Goal: Transaction & Acquisition: Obtain resource

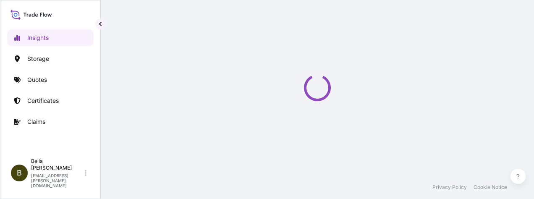
select select "2025"
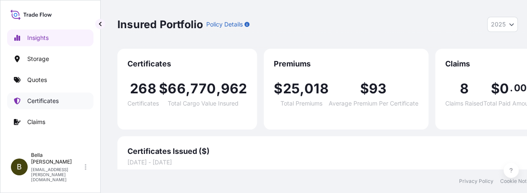
click at [44, 100] on p "Certificates" at bounding box center [42, 101] width 31 height 8
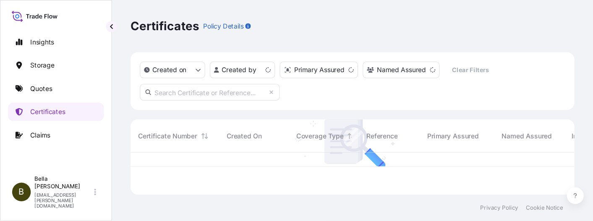
scroll to position [36, 393]
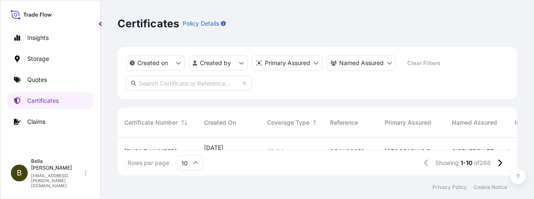
click at [159, 82] on input "text" at bounding box center [189, 83] width 126 height 15
paste input "[PHONE_NUMBER]"
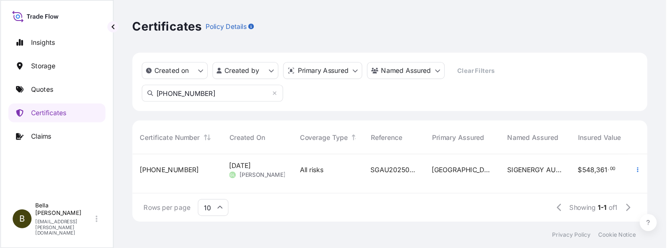
scroll to position [104, 525]
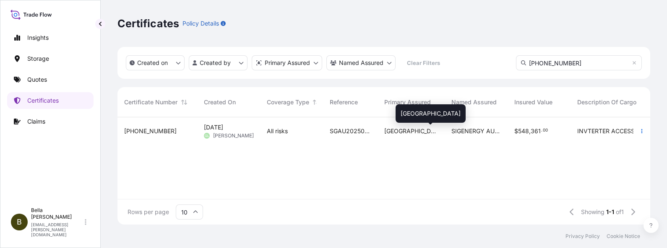
type input "[PHONE_NUMBER]"
click at [397, 134] on span "[GEOGRAPHIC_DATA]" at bounding box center [411, 131] width 54 height 8
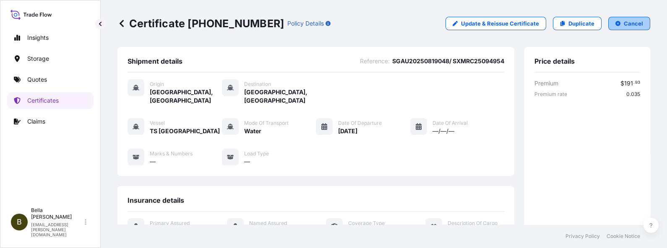
click at [533, 23] on p "Cancel" at bounding box center [633, 23] width 19 height 8
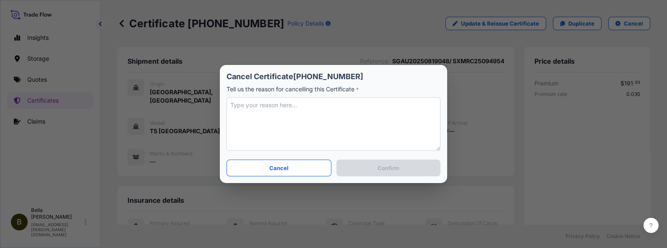
click at [274, 108] on textarea at bounding box center [334, 124] width 214 height 54
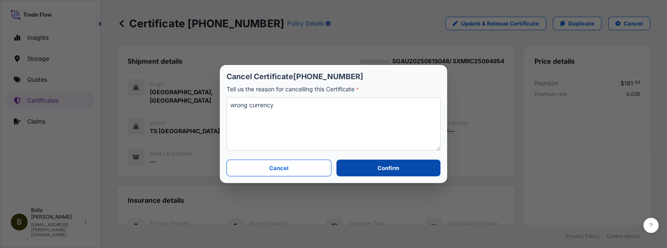
type textarea "wrong currency"
click at [387, 167] on p "Confirm" at bounding box center [389, 168] width 22 height 8
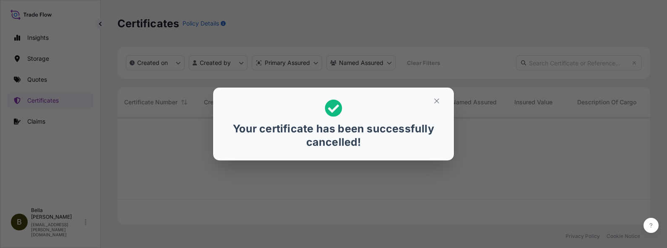
scroll to position [104, 525]
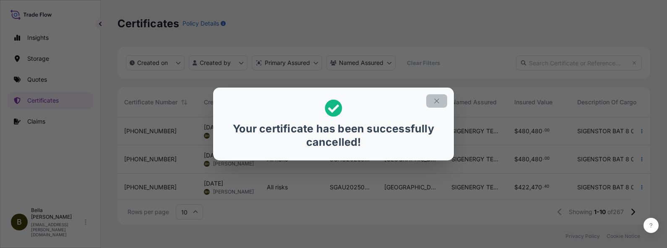
click at [435, 102] on icon "button" at bounding box center [437, 101] width 8 height 8
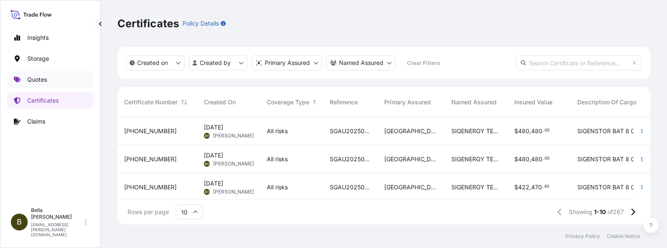
click at [48, 78] on link "Quotes" at bounding box center [50, 79] width 86 height 17
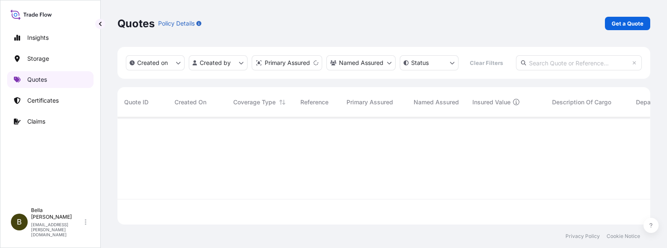
scroll to position [104, 525]
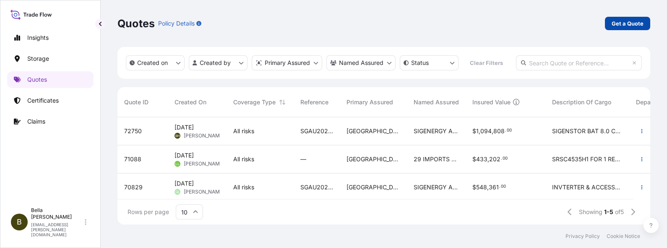
click at [533, 23] on p "Get a Quote" at bounding box center [628, 23] width 32 height 8
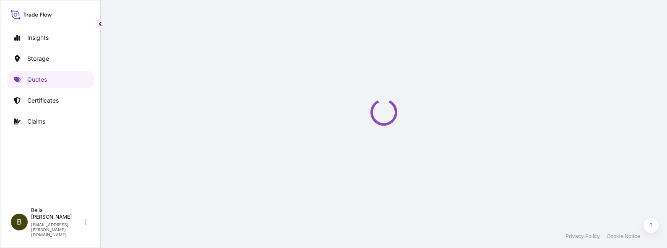
select select "Water"
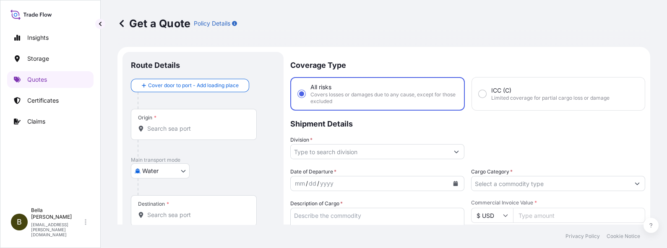
scroll to position [13, 0]
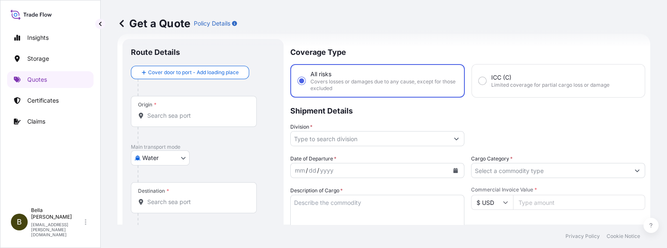
click at [180, 109] on div "Origin *" at bounding box center [194, 111] width 126 height 31
click at [180, 112] on input "Origin *" at bounding box center [196, 116] width 99 height 8
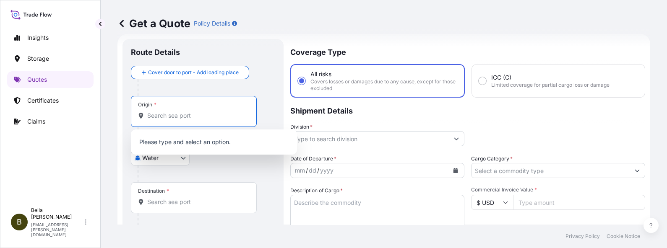
click at [180, 115] on input "Origin *" at bounding box center [196, 116] width 99 height 8
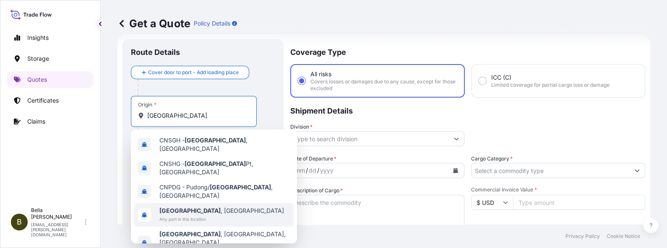
click at [185, 198] on span "Any port in this location" at bounding box center [221, 219] width 125 height 8
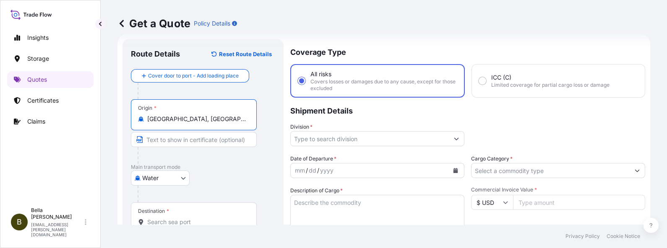
type input "[GEOGRAPHIC_DATA], [GEOGRAPHIC_DATA]"
click at [170, 198] on input "Destination *" at bounding box center [196, 222] width 99 height 8
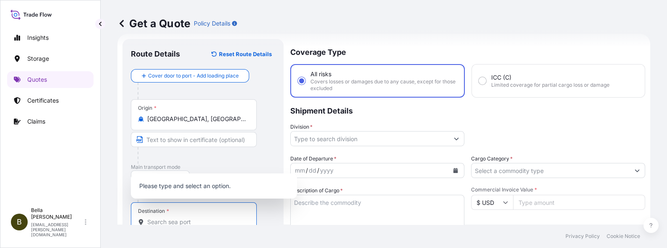
click at [170, 198] on input "Destination *" at bounding box center [196, 222] width 99 height 8
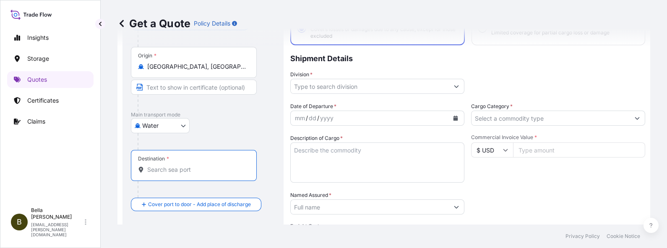
click at [187, 170] on input "Destination *" at bounding box center [196, 170] width 99 height 8
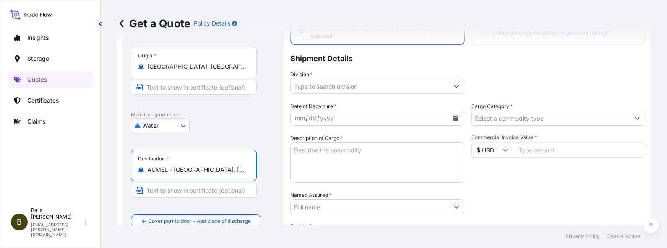
scroll to position [13, 0]
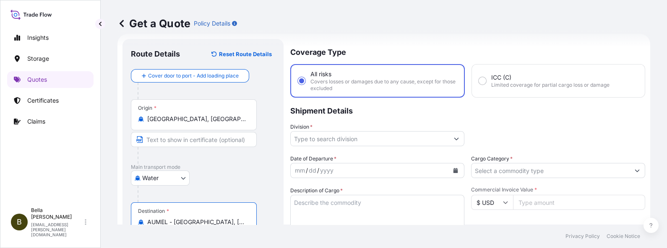
type input "AUMEL - [GEOGRAPHIC_DATA], [GEOGRAPHIC_DATA]"
click at [339, 137] on input "Division *" at bounding box center [368, 138] width 154 height 15
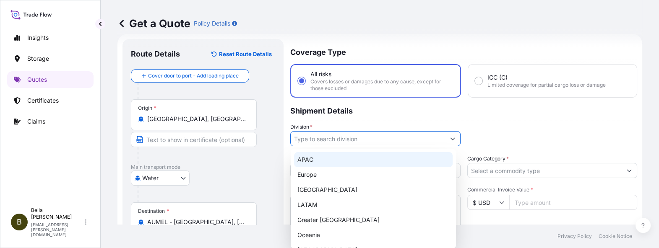
click at [325, 157] on div "APAC" at bounding box center [373, 159] width 159 height 15
type input "APAC"
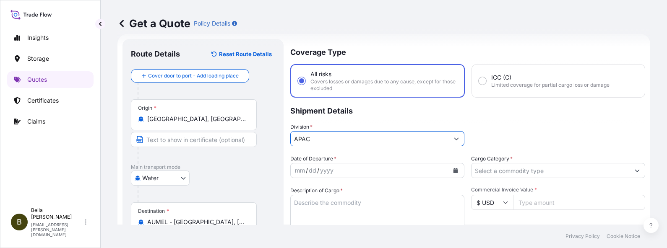
click at [455, 173] on button "Calendar" at bounding box center [455, 170] width 13 height 13
click at [453, 170] on icon "Calendar" at bounding box center [455, 170] width 5 height 5
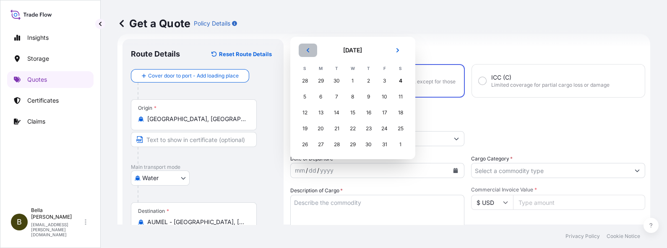
click at [306, 52] on icon "Previous" at bounding box center [308, 50] width 5 height 5
click at [306, 128] on div "21" at bounding box center [305, 128] width 15 height 15
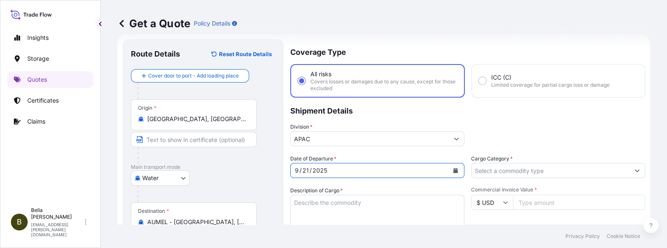
click at [490, 115] on p "Shipment Details" at bounding box center [467, 110] width 355 height 25
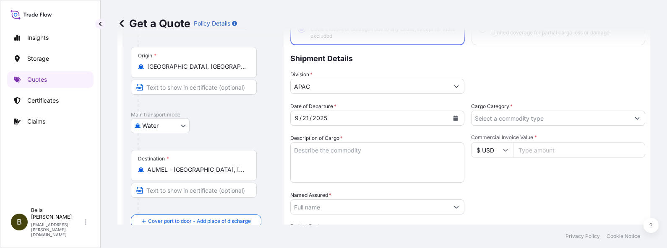
click at [347, 143] on textarea "Description of Cargo *" at bounding box center [377, 163] width 174 height 40
click at [322, 168] on textarea "Description of Cargo *" at bounding box center [377, 163] width 174 height 40
paste textarea "INVTERTER & ACCESSARY"
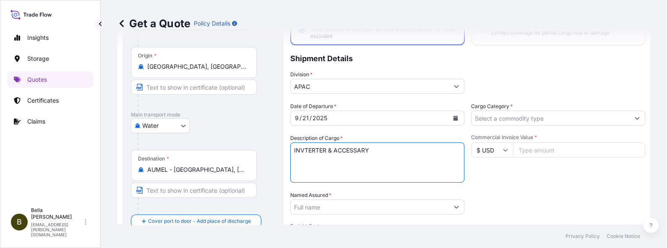
type textarea "INVTERTER & ACCESSARY"
click at [345, 198] on input "Named Assured *" at bounding box center [370, 207] width 158 height 15
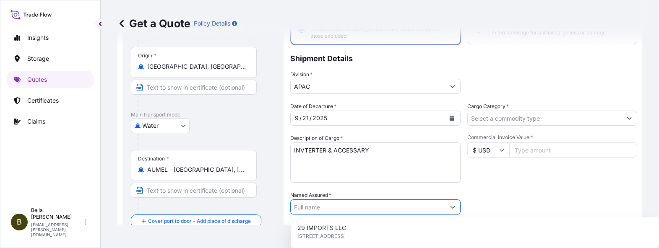
paste input "SIGENERGY AUSTRALIA PTY LTD"
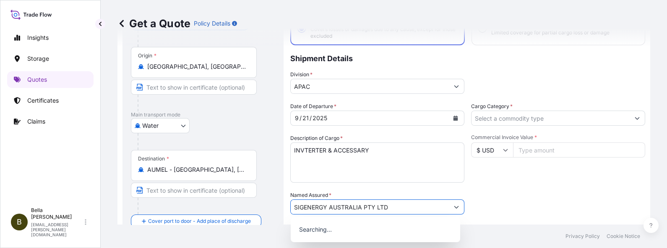
type input "SIGENERGY AUSTRALIA PTY LTD"
click at [512, 196] on div "Packing Category Type to search a container mode Please select a primary mode o…" at bounding box center [558, 203] width 174 height 24
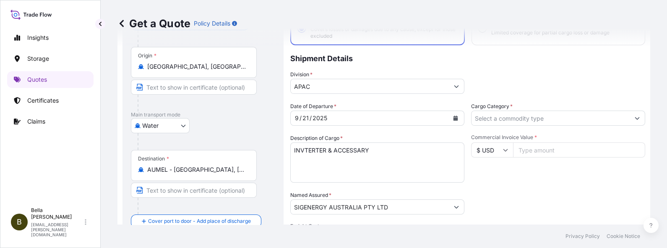
scroll to position [218, 0]
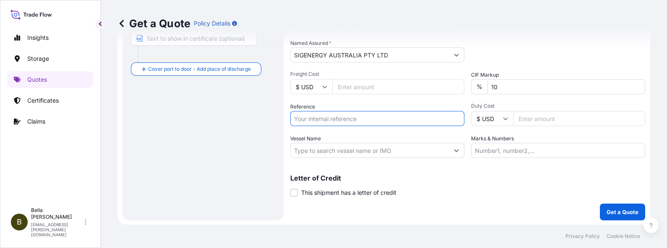
click at [346, 116] on input "Reference" at bounding box center [377, 118] width 174 height 15
click at [332, 112] on input "Reference" at bounding box center [377, 118] width 174 height 15
paste input "SGAU20250819048/ SXMRC25094954"
type input "SGAU20250819048/ SXMRC25094954"
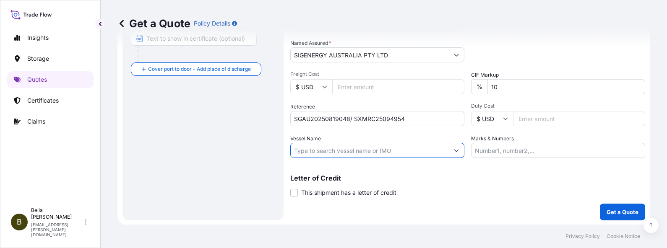
click at [350, 149] on input "Vessel Name" at bounding box center [370, 150] width 158 height 15
click at [314, 148] on input "Vessel Name" at bounding box center [370, 150] width 158 height 15
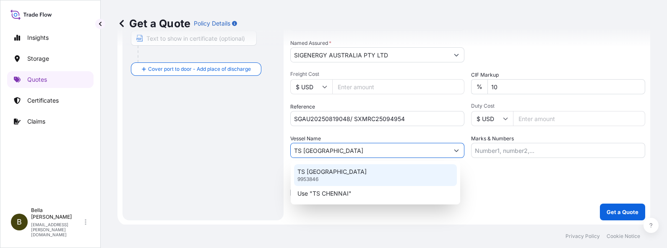
click at [336, 178] on div "TS CHENNAI 9953846" at bounding box center [375, 176] width 163 height 22
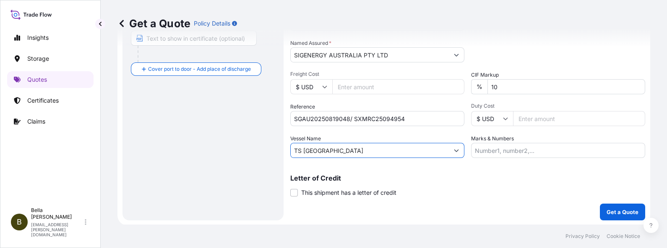
type input "TS [GEOGRAPHIC_DATA]"
click at [531, 186] on div "Letter of Credit This shipment has a letter of credit Letter of credit * Letter…" at bounding box center [467, 186] width 355 height 22
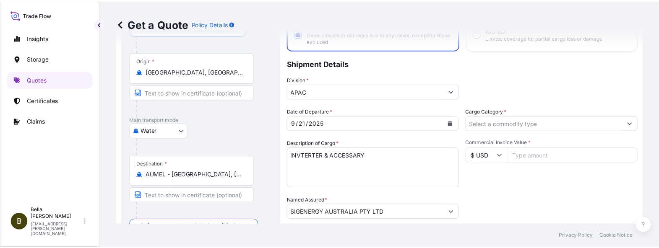
scroll to position [8, 0]
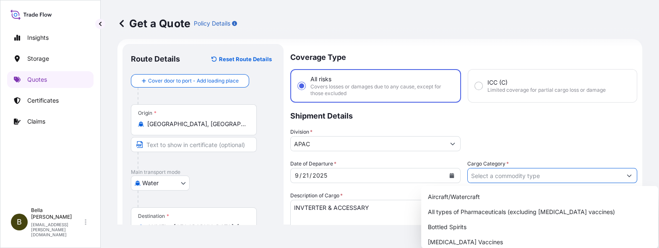
click at [501, 175] on input "Cargo Category *" at bounding box center [545, 175] width 154 height 15
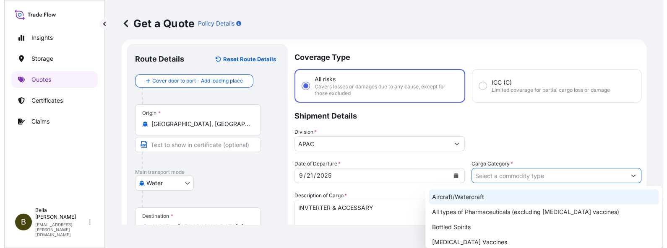
scroll to position [52, 0]
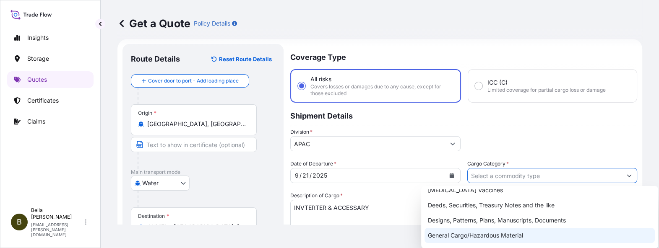
click at [472, 198] on div "General Cargo/Hazardous Material" at bounding box center [540, 235] width 230 height 15
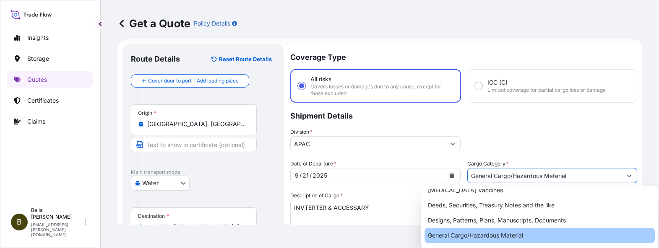
type input "General Cargo/Hazardous Material"
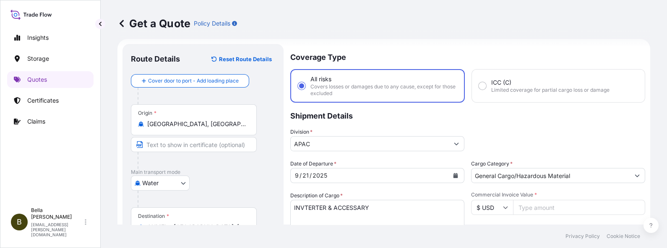
click at [485, 198] on input "$ USD" at bounding box center [492, 207] width 42 height 15
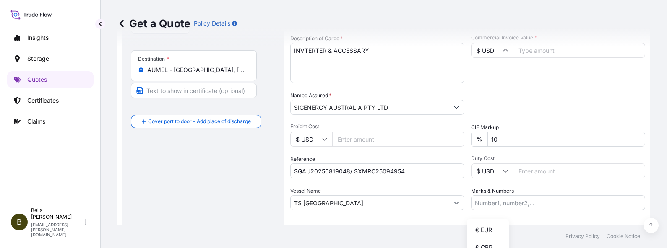
scroll to position [113, 0]
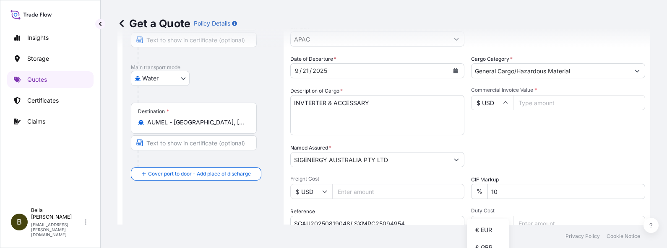
click at [494, 104] on input "$ USD" at bounding box center [492, 102] width 42 height 15
click at [499, 106] on input "$ USD" at bounding box center [492, 102] width 42 height 15
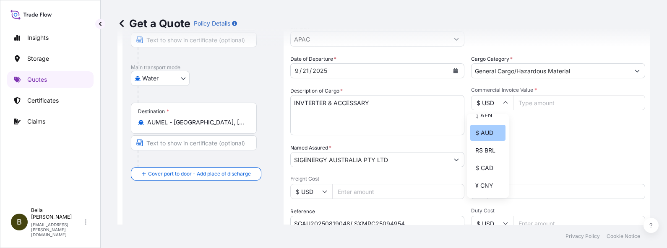
click at [491, 141] on div "$ AUD" at bounding box center [487, 133] width 35 height 16
type input "$ AUD"
click at [533, 97] on input "Commercial Invoice Value *" at bounding box center [579, 102] width 132 height 15
type input "498510"
click at [509, 136] on div "Date of Departure * [DATE] Cargo Category * General Cargo/Hazardous Material De…" at bounding box center [467, 159] width 355 height 208
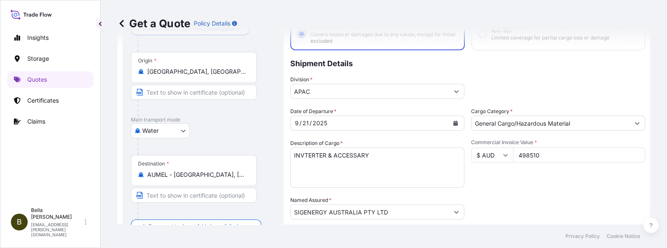
scroll to position [113, 0]
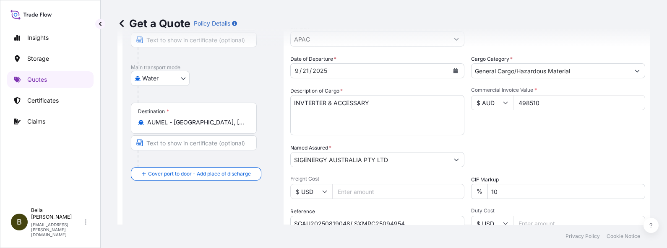
click at [391, 101] on textarea "INVTERTER & ACCESSARY" at bounding box center [377, 115] width 174 height 40
click at [508, 148] on div "Packing Category Type to search a container mode Please select a primary mode o…" at bounding box center [558, 156] width 174 height 24
click at [500, 151] on div "Packing Category Type to search a container mode Please select a primary mode o…" at bounding box center [558, 156] width 174 height 24
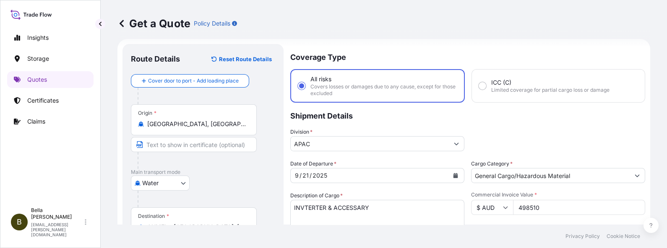
scroll to position [60, 0]
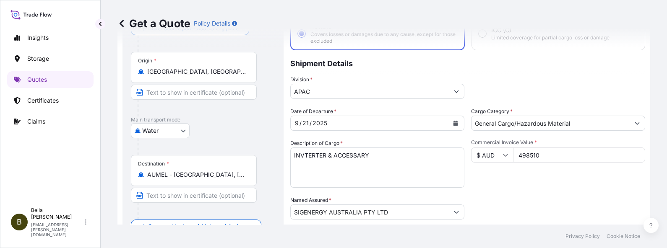
click at [533, 198] on div "Packing Category Type to search a container mode Please select a primary mode o…" at bounding box center [558, 208] width 174 height 24
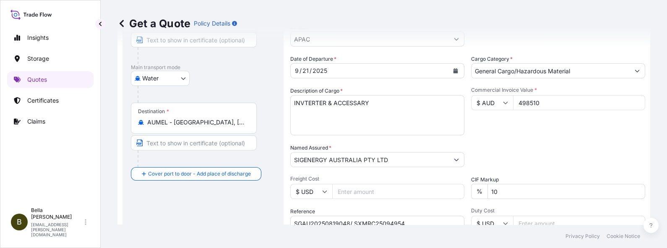
scroll to position [218, 0]
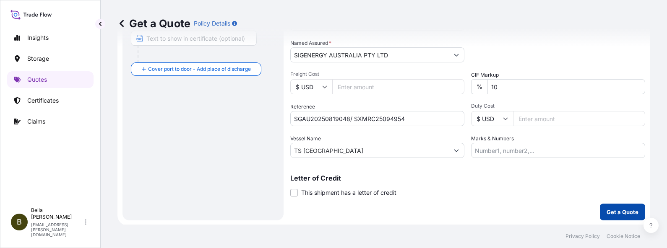
click at [533, 198] on p "Get a Quote" at bounding box center [623, 212] width 32 height 8
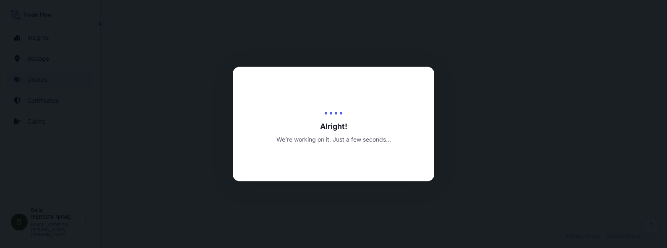
scroll to position [409, 0]
select select "Water"
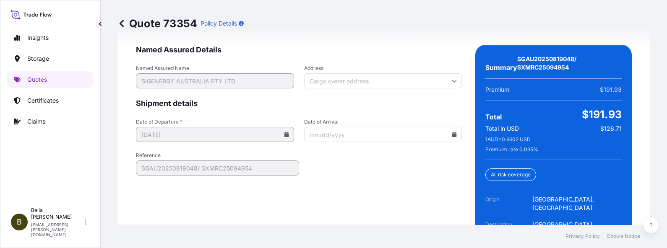
scroll to position [1405, 0]
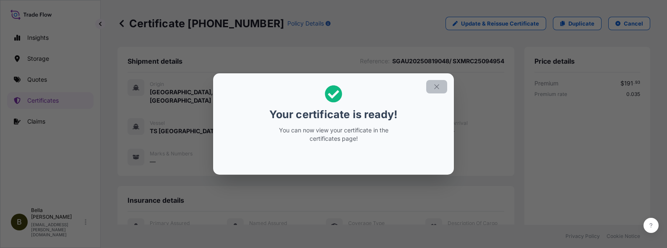
click at [434, 85] on icon "button" at bounding box center [436, 87] width 5 height 5
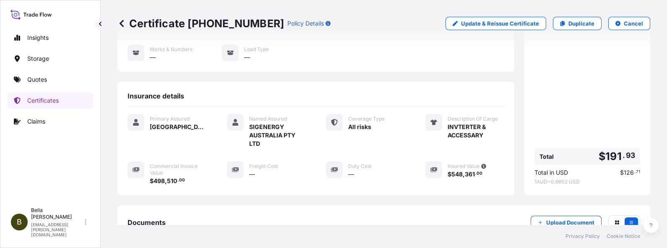
scroll to position [206, 0]
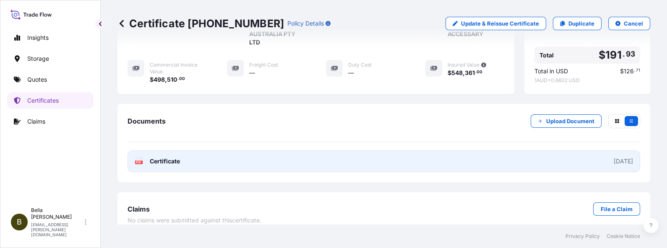
click at [417, 153] on link "PDF Certificate [DATE]" at bounding box center [384, 162] width 513 height 22
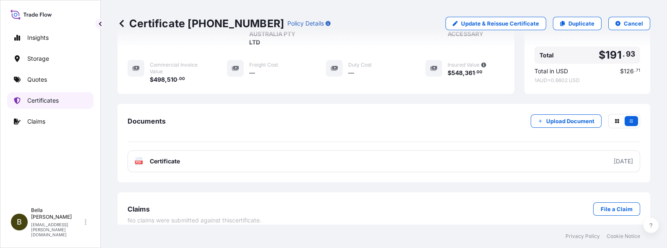
click at [44, 99] on p "Certificates" at bounding box center [42, 101] width 31 height 8
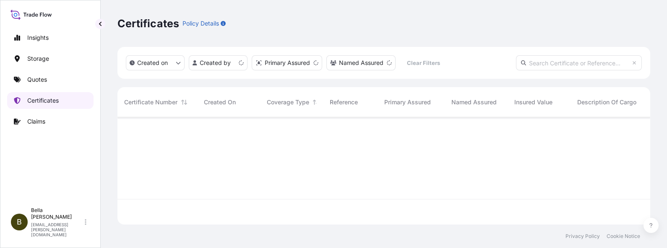
scroll to position [104, 525]
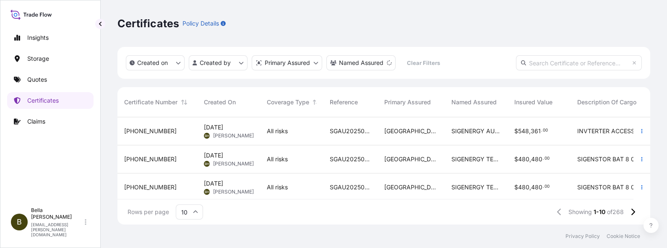
click at [533, 61] on input "text" at bounding box center [579, 62] width 126 height 15
paste input "[PHONE_NUMBER]"
type input "[PHONE_NUMBER]"
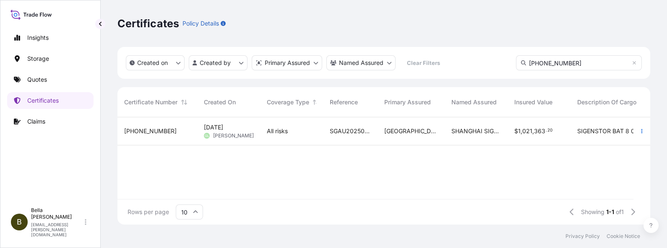
click at [264, 138] on div "All risks" at bounding box center [291, 132] width 63 height 28
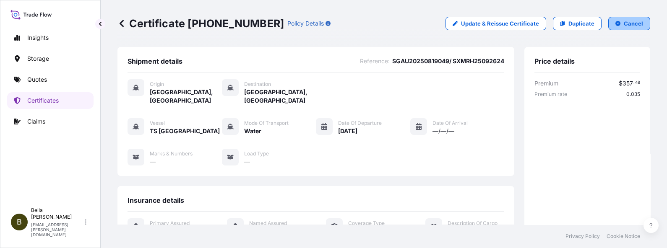
click at [533, 24] on p "Cancel" at bounding box center [633, 23] width 19 height 8
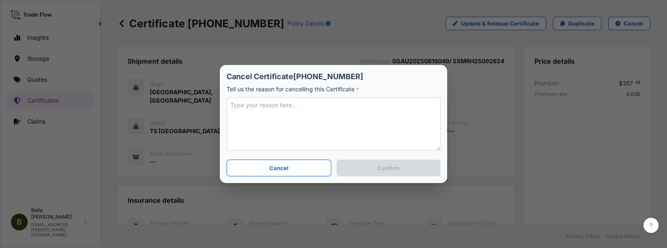
click at [298, 126] on textarea at bounding box center [334, 124] width 214 height 54
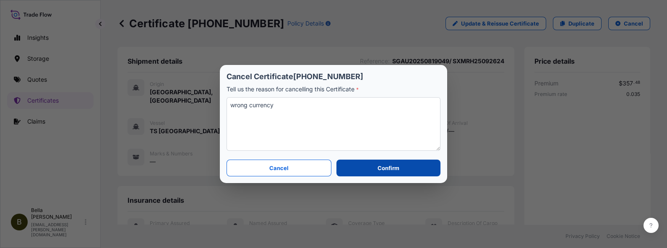
type textarea "wrong currency"
click at [398, 172] on p "Confirm" at bounding box center [389, 168] width 22 height 8
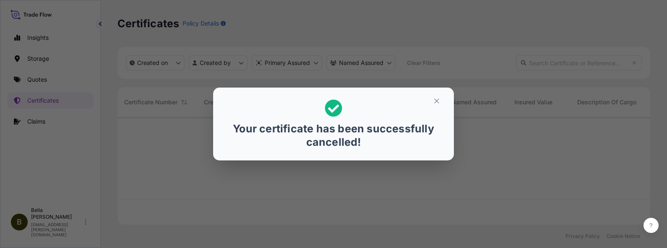
scroll to position [104, 525]
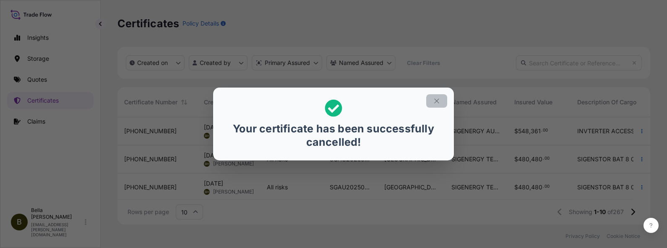
click at [435, 103] on icon "button" at bounding box center [437, 101] width 8 height 8
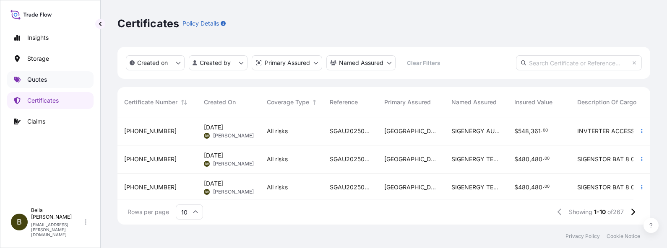
click at [61, 79] on link "Quotes" at bounding box center [50, 79] width 86 height 17
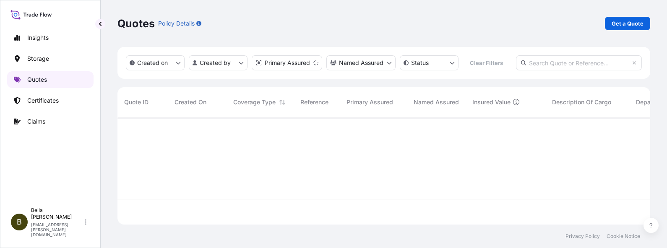
scroll to position [104, 525]
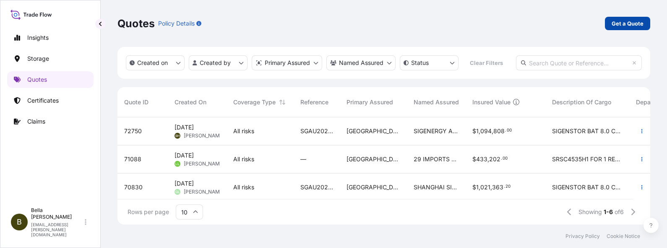
click at [533, 24] on p "Get a Quote" at bounding box center [628, 23] width 32 height 8
select select "Water"
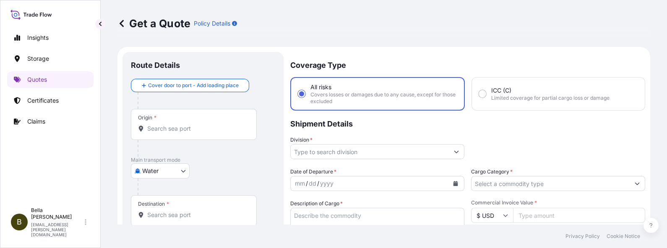
scroll to position [13, 0]
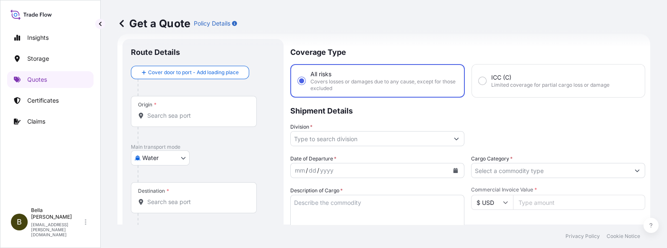
click at [183, 123] on div "Origin *" at bounding box center [194, 111] width 126 height 31
click at [183, 120] on input "Origin *" at bounding box center [196, 116] width 99 height 8
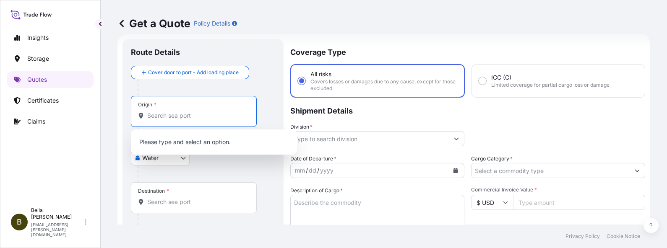
click at [175, 119] on input "Origin *" at bounding box center [196, 116] width 99 height 8
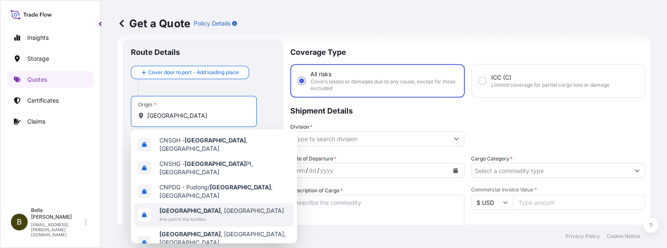
click at [191, 198] on span "[GEOGRAPHIC_DATA] , [GEOGRAPHIC_DATA]" at bounding box center [221, 211] width 125 height 8
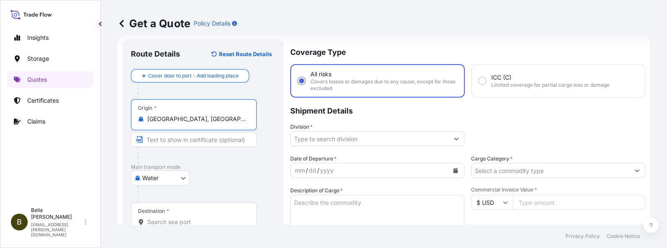
type input "[GEOGRAPHIC_DATA], [GEOGRAPHIC_DATA]"
click at [162, 198] on input "Destination *" at bounding box center [196, 222] width 99 height 8
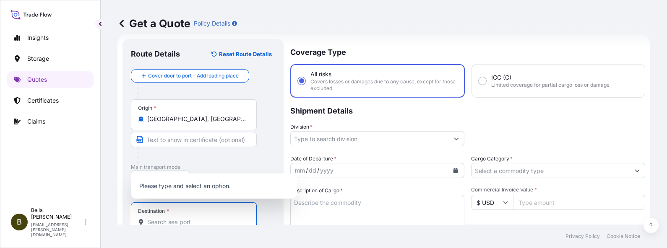
click at [166, 198] on input "Destination *" at bounding box center [196, 222] width 99 height 8
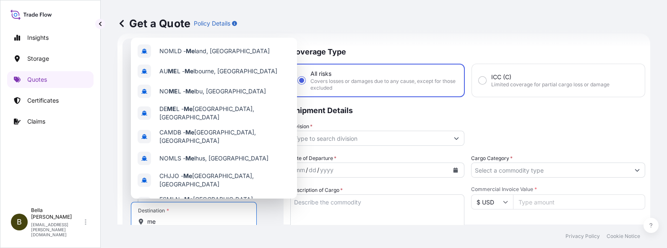
type input "m"
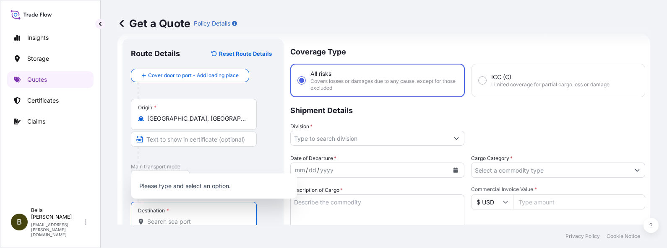
scroll to position [66, 0]
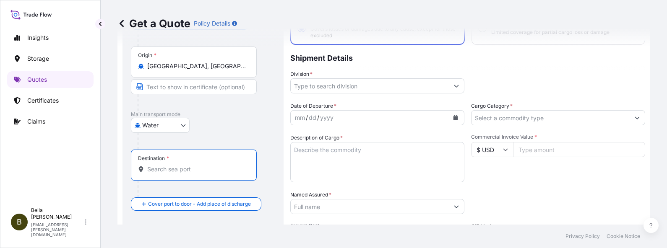
click at [170, 174] on div "Destination *" at bounding box center [194, 165] width 126 height 31
click at [170, 174] on input "Destination *" at bounding box center [196, 169] width 99 height 8
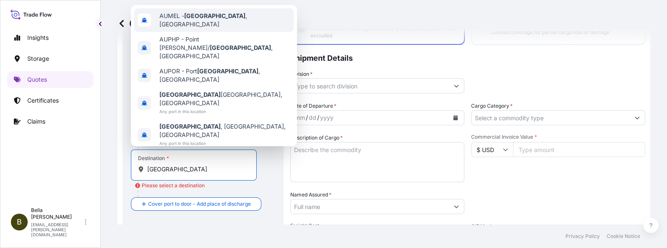
click at [204, 32] on div "AUMEL - [GEOGRAPHIC_DATA] , [GEOGRAPHIC_DATA]" at bounding box center [213, 20] width 159 height 24
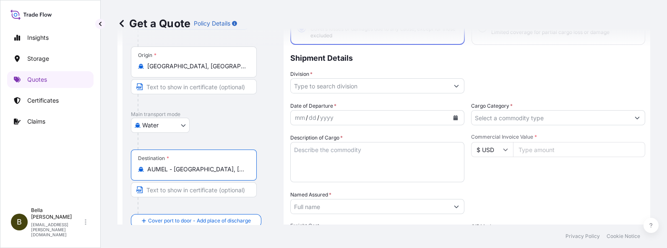
type input "AUMEL - [GEOGRAPHIC_DATA], [GEOGRAPHIC_DATA]"
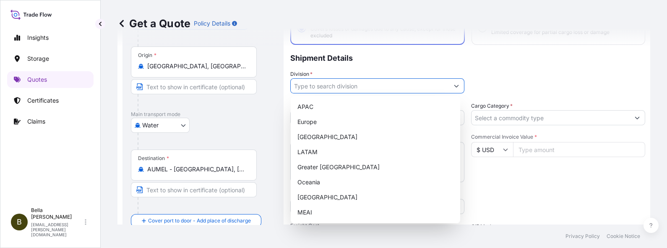
click at [371, 84] on input "Division *" at bounding box center [370, 85] width 158 height 15
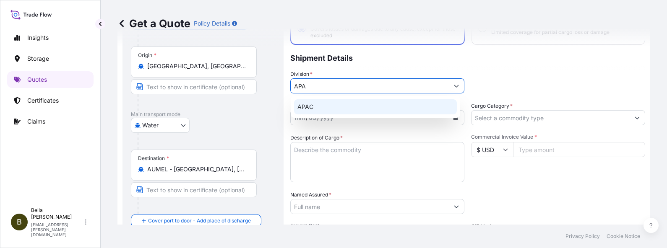
click at [326, 108] on div "APAC" at bounding box center [375, 106] width 163 height 15
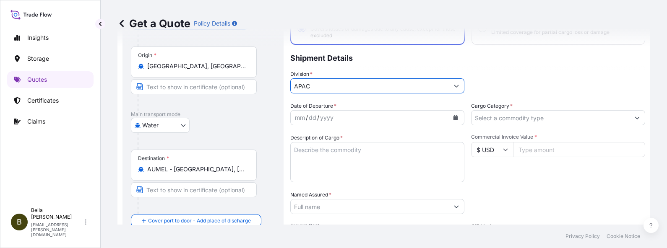
type input "APAC"
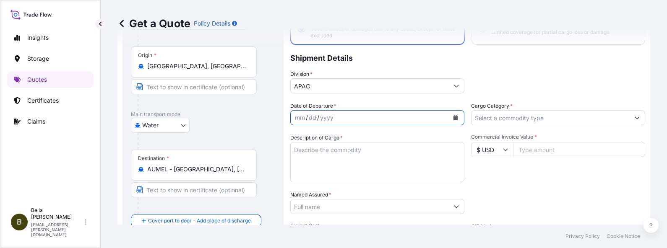
click at [454, 115] on button "Calendar" at bounding box center [455, 117] width 13 height 13
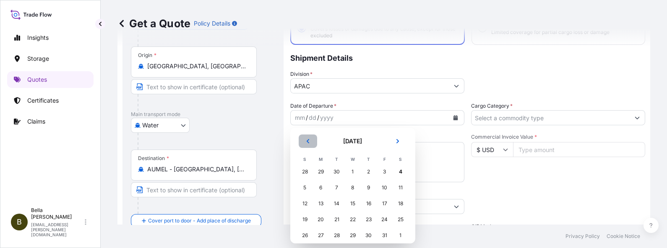
click at [308, 141] on icon "Previous" at bounding box center [308, 141] width 5 height 5
click at [302, 198] on div "21" at bounding box center [305, 219] width 15 height 15
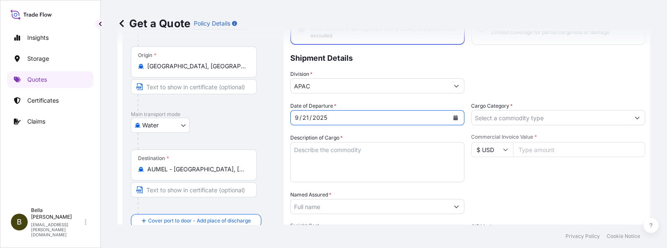
click at [261, 120] on div "Water Air Water Inland" at bounding box center [203, 125] width 144 height 15
click at [338, 162] on textarea "Description of Cargo *" at bounding box center [377, 162] width 174 height 40
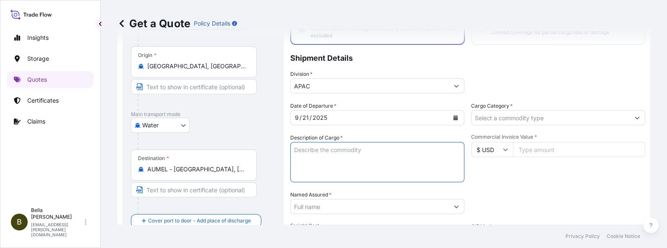
paste textarea "SIGENSTOR BAT 8.0"
click at [309, 167] on textarea "SIGENSTOR BAT 8.0" at bounding box center [377, 162] width 174 height 40
paste textarea "CL:9 UN:3480"
type textarea "SIGENSTOR BAT 8.0 CL:9 UN:3480"
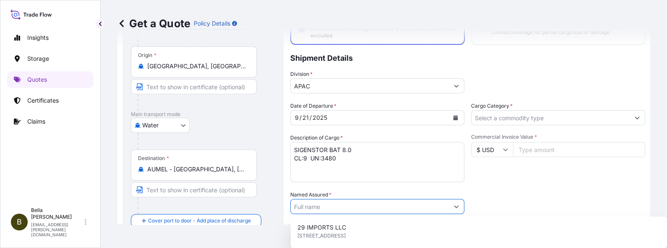
click at [329, 198] on input "Named Assured *" at bounding box center [370, 206] width 158 height 15
paste input "SIGENERGY AUSTRALIA PTY LTD"
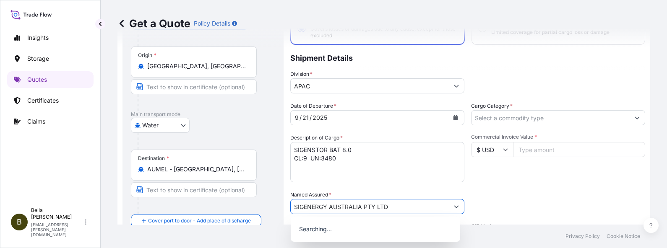
type input "SIGENERGY AUSTRALIA PTY LTD"
click at [521, 195] on div "Packing Category Type to search a container mode Please select a primary mode o…" at bounding box center [558, 203] width 174 height 24
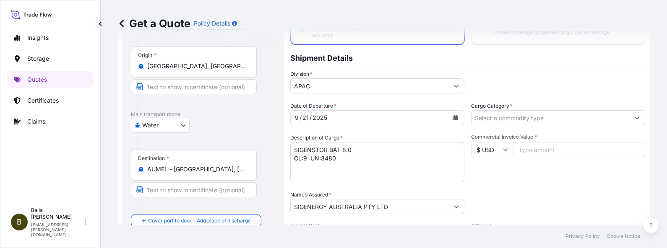
scroll to position [171, 0]
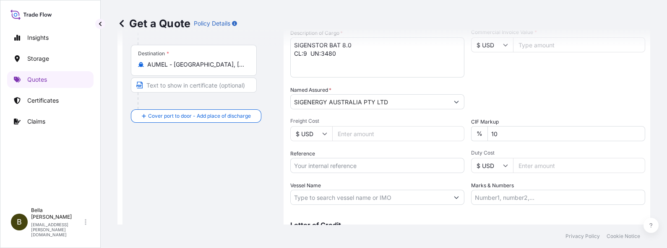
drag, startPoint x: 341, startPoint y: 168, endPoint x: 375, endPoint y: 184, distance: 37.5
click at [341, 168] on input "Reference" at bounding box center [377, 165] width 174 height 15
click at [311, 161] on input "Reference" at bounding box center [377, 165] width 174 height 15
paste input "SGAU20250819049/ SXMRH25092624"
type input "SGAU20250819049/ SXMRH25092624"
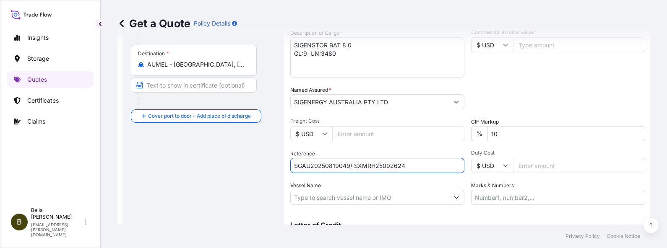
click at [218, 165] on div "Route Details Reset Route Details Cover door to port - Add loading place Place …" at bounding box center [203, 75] width 144 height 370
click at [320, 198] on input "Vessel Name" at bounding box center [370, 197] width 158 height 15
click at [302, 193] on input "Vessel Name" at bounding box center [370, 197] width 158 height 15
paste input "TS [GEOGRAPHIC_DATA]"
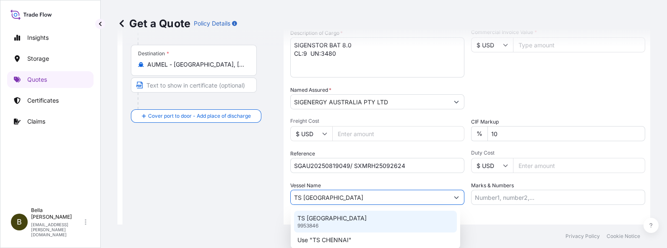
click at [330, 198] on p "TS [GEOGRAPHIC_DATA]" at bounding box center [332, 218] width 69 height 8
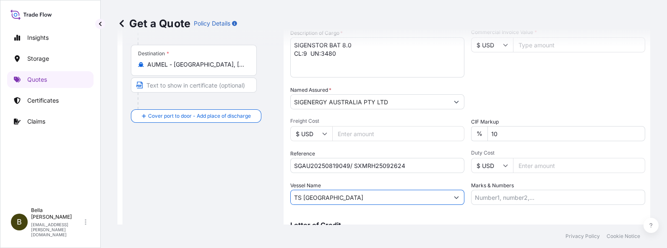
scroll to position [66, 0]
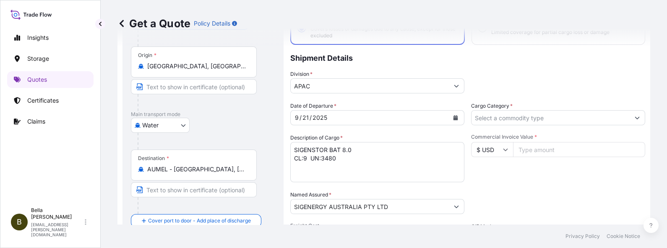
type input "TS [GEOGRAPHIC_DATA]"
click at [515, 120] on input "Cargo Category *" at bounding box center [545, 117] width 154 height 15
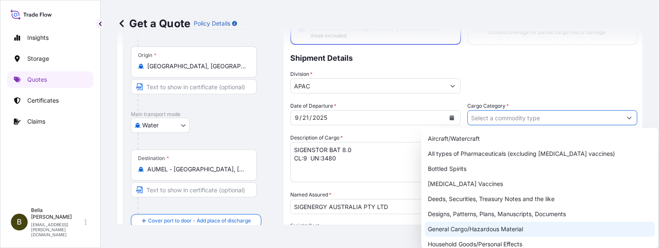
click at [487, 198] on div "General Cargo/Hazardous Material" at bounding box center [540, 229] width 230 height 15
type input "General Cargo/Hazardous Material"
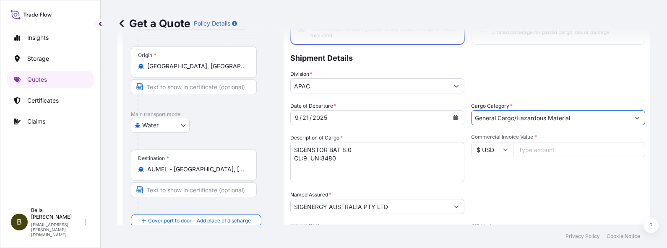
click at [522, 176] on div "Commercial Invoice Value * $ USD" at bounding box center [558, 158] width 174 height 49
click at [488, 149] on input "$ USD" at bounding box center [492, 149] width 42 height 15
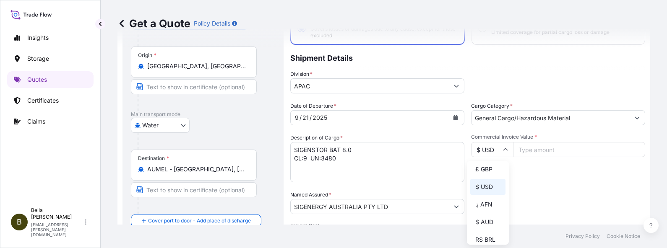
scroll to position [42, 0]
click at [488, 198] on div "$ AUD" at bounding box center [487, 201] width 35 height 16
type input "$ AUD"
click at [533, 139] on span "Commercial Invoice Value *" at bounding box center [558, 137] width 174 height 7
click at [533, 142] on input "Commercial Invoice Value *" at bounding box center [579, 149] width 132 height 15
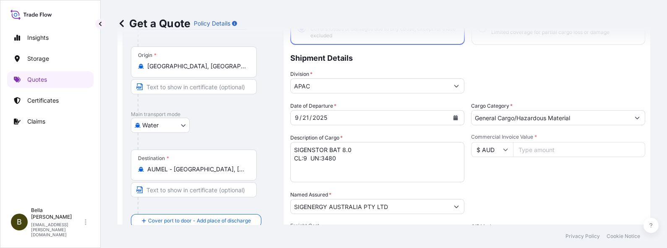
click at [533, 148] on input "Commercial Invoice Value *" at bounding box center [579, 149] width 132 height 15
type input "928512"
click at [517, 168] on div "Commercial Invoice Value * $ AUD 928512" at bounding box center [558, 158] width 174 height 49
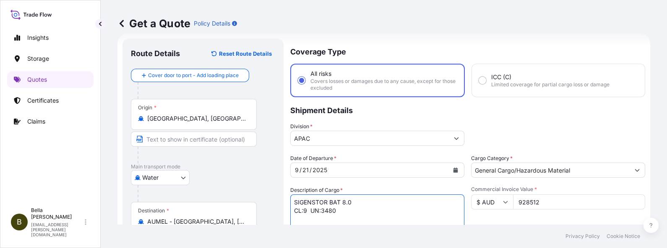
click at [371, 198] on textarea "SIGENSTOR BAT 8.0 CL:9 UN:3480" at bounding box center [377, 215] width 174 height 40
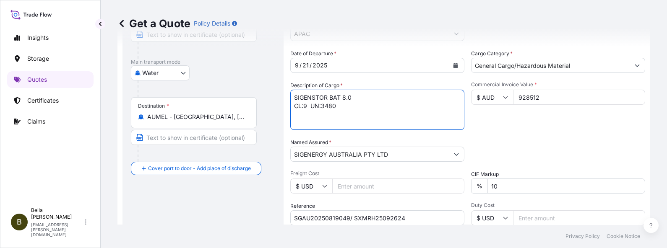
scroll to position [66, 0]
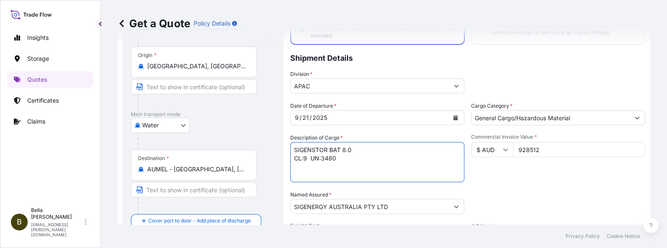
click at [531, 198] on div "Packing Category Type to search a container mode Please select a primary mode o…" at bounding box center [558, 203] width 174 height 24
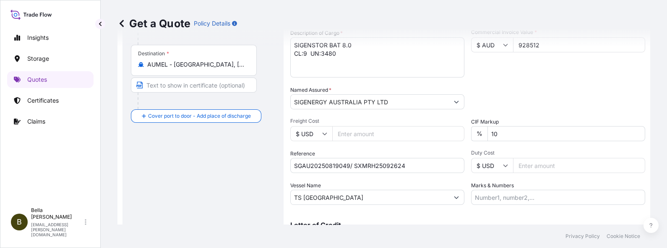
scroll to position [218, 0]
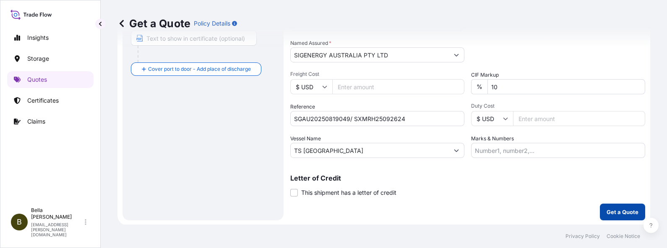
click at [533, 198] on p "Get a Quote" at bounding box center [623, 212] width 32 height 8
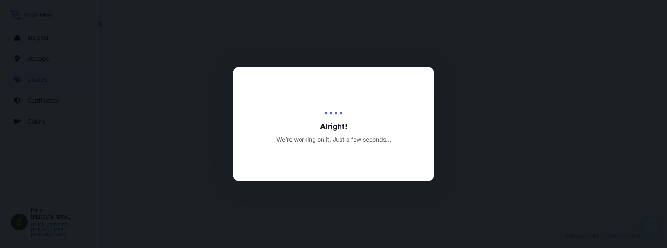
scroll to position [409, 0]
select select "Water"
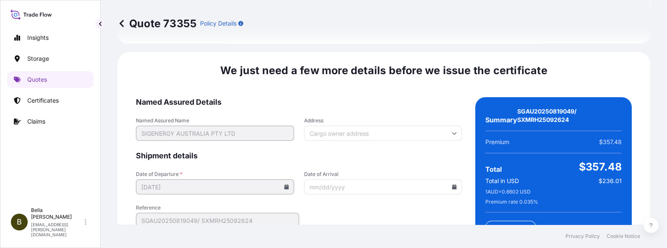
scroll to position [1405, 0]
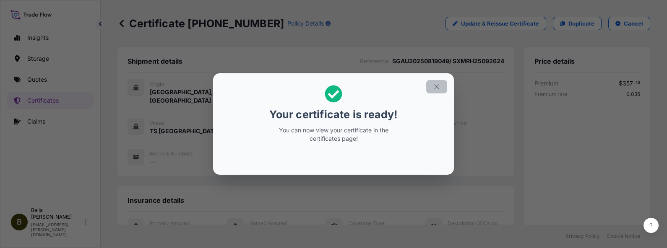
click at [436, 86] on icon "button" at bounding box center [437, 87] width 8 height 8
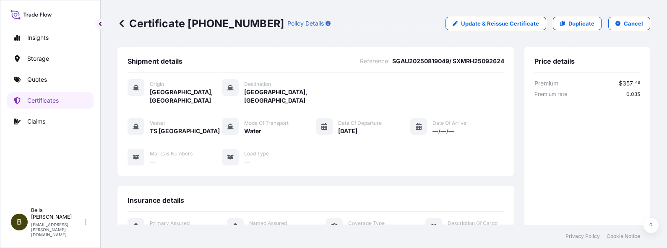
scroll to position [206, 0]
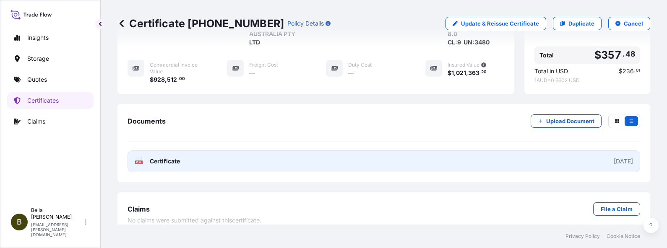
click at [473, 154] on link "PDF Certificate [DATE]" at bounding box center [384, 162] width 513 height 22
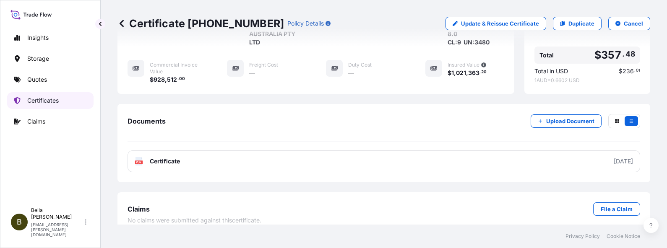
click at [49, 97] on p "Certificates" at bounding box center [42, 101] width 31 height 8
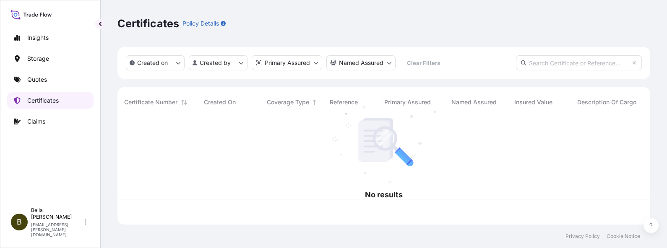
scroll to position [104, 525]
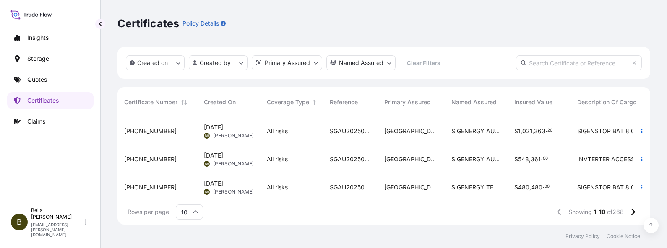
click at [533, 60] on input "text" at bounding box center [579, 62] width 126 height 15
paste input "[PHONE_NUMBER]"
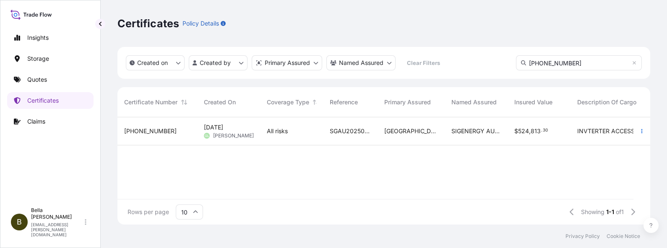
type input "[PHONE_NUMBER]"
click at [287, 130] on span "All risks" at bounding box center [277, 131] width 21 height 8
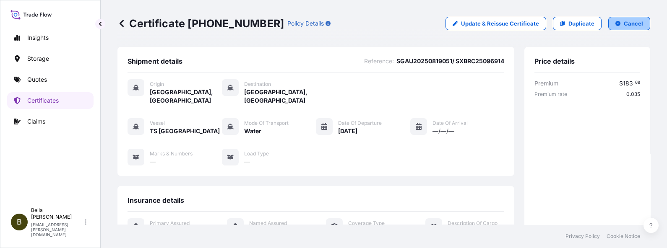
click at [533, 21] on p "Cancel" at bounding box center [633, 23] width 19 height 8
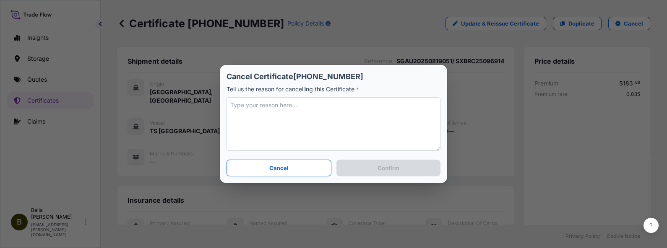
click at [308, 144] on textarea at bounding box center [334, 124] width 214 height 54
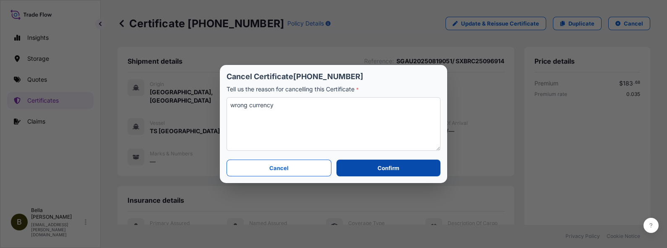
type textarea "wrong currency"
click at [379, 166] on p "Confirm" at bounding box center [389, 168] width 22 height 8
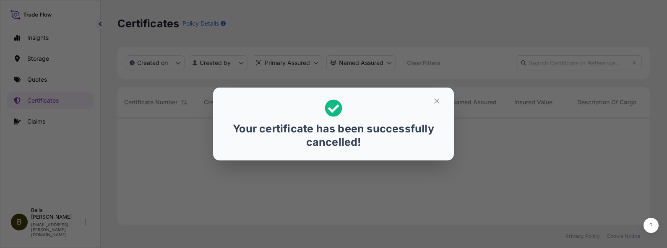
scroll to position [104, 525]
click at [438, 99] on icon "button" at bounding box center [436, 101] width 5 height 5
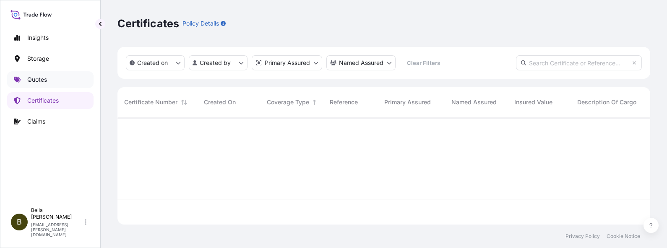
click at [51, 80] on link "Quotes" at bounding box center [50, 79] width 86 height 17
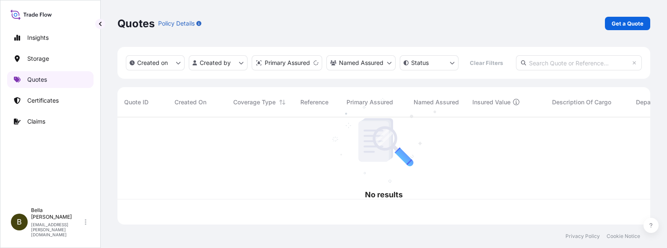
scroll to position [104, 525]
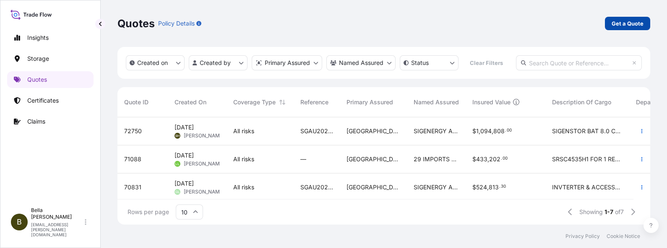
click at [533, 21] on p "Get a Quote" at bounding box center [628, 23] width 32 height 8
select select "Water"
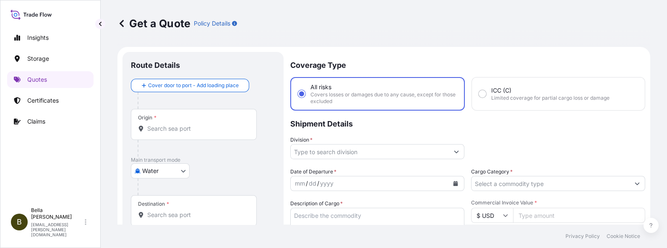
scroll to position [13, 0]
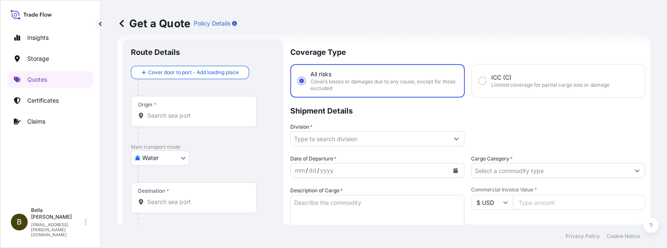
click at [163, 118] on input "Origin *" at bounding box center [196, 116] width 99 height 8
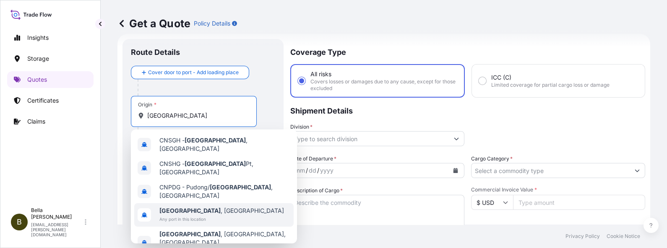
click at [194, 198] on span "Any port in this location" at bounding box center [221, 219] width 125 height 8
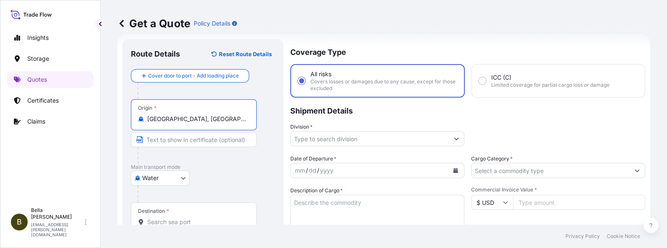
type input "[GEOGRAPHIC_DATA], [GEOGRAPHIC_DATA]"
click at [186, 198] on input "Destination *" at bounding box center [196, 222] width 99 height 8
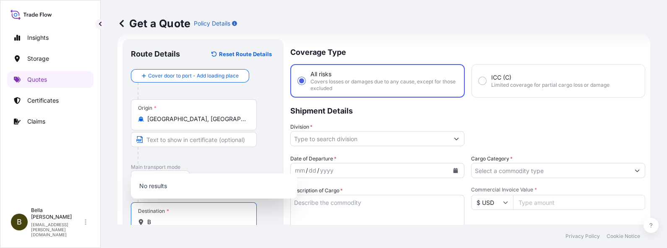
scroll to position [13, 0]
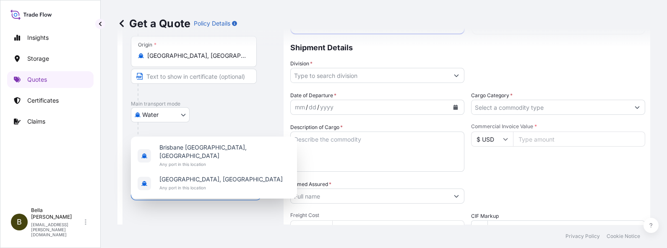
drag, startPoint x: 161, startPoint y: 222, endPoint x: 195, endPoint y: 222, distance: 34.4
click at [195, 198] on div "Route Details Reset Route Details Cover door to port - Add loading place Place …" at bounding box center [203, 169] width 144 height 370
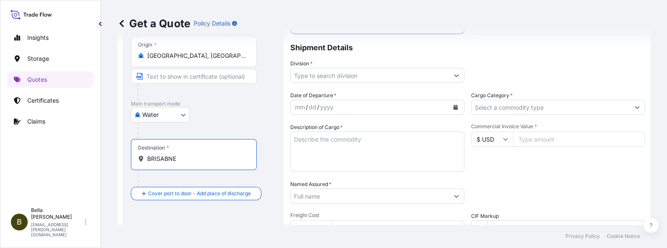
scroll to position [89, 0]
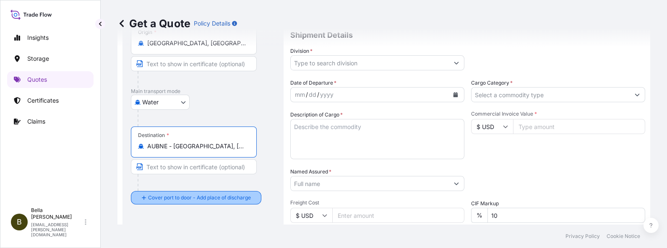
type input "AUBNE - [GEOGRAPHIC_DATA], [GEOGRAPHIC_DATA]"
click at [192, 198] on div "Route Details Reset Route Details Cover door to port - Add loading place Place …" at bounding box center [203, 156] width 144 height 370
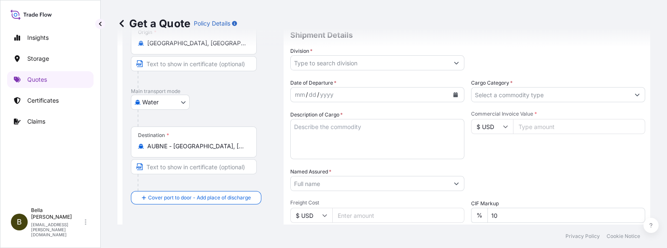
click at [221, 198] on footer "Privacy Policy Cookie Notice" at bounding box center [384, 237] width 567 height 24
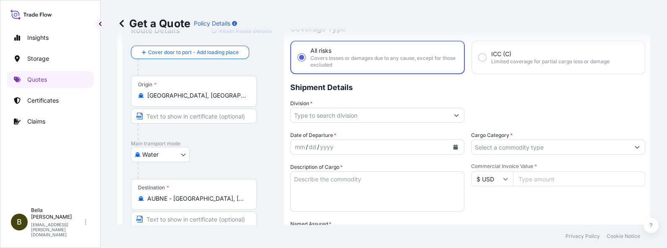
click at [454, 113] on icon "Show suggestions" at bounding box center [456, 115] width 5 height 5
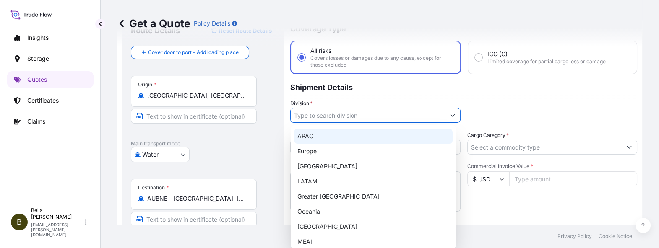
click at [344, 138] on div "APAC" at bounding box center [373, 136] width 159 height 15
type input "APAC"
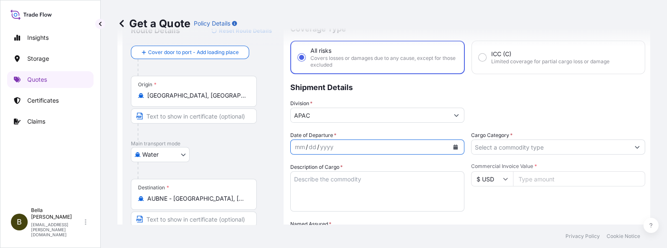
click at [453, 145] on icon "Calendar" at bounding box center [455, 147] width 5 height 5
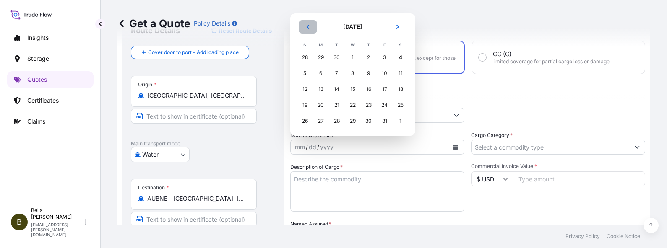
click at [308, 27] on icon "Previous" at bounding box center [308, 27] width 3 height 4
click at [304, 108] on div "21" at bounding box center [305, 105] width 15 height 15
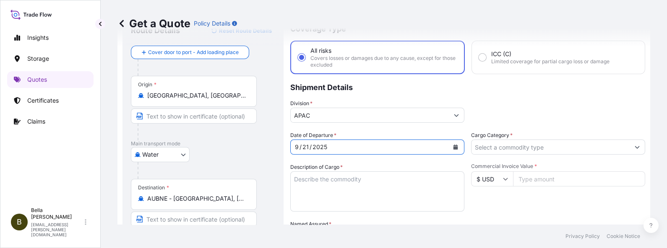
click at [353, 177] on textarea "Description of Cargo *" at bounding box center [377, 192] width 174 height 40
click at [342, 189] on textarea "Description of Cargo *" at bounding box center [377, 192] width 174 height 40
paste textarea "INVTERTER & ACCESSARY"
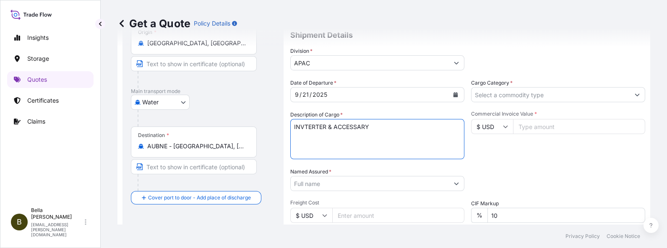
scroll to position [141, 0]
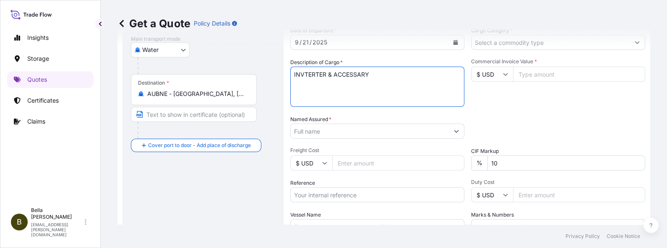
type textarea "INVTERTER & ACCESSARY"
click at [327, 195] on input "Reference" at bounding box center [377, 195] width 174 height 15
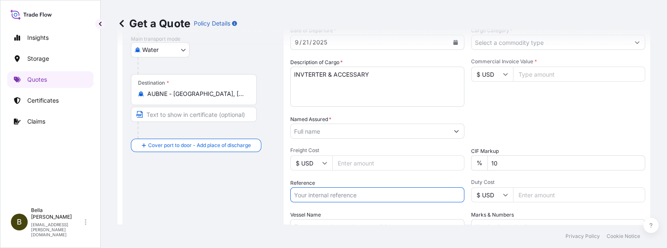
paste input "SIGENERGY AUSTRALIA PTY LTD"
type input "SIGENERGY AUSTRALIA PTY LTD"
click at [211, 198] on div "Route Details Reset Route Details Cover door to port - Add loading place Place …" at bounding box center [203, 104] width 144 height 370
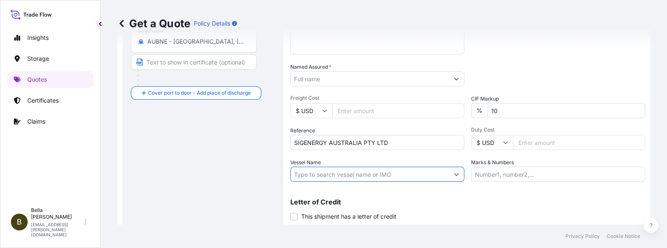
click at [338, 171] on input "Vessel Name" at bounding box center [370, 174] width 158 height 15
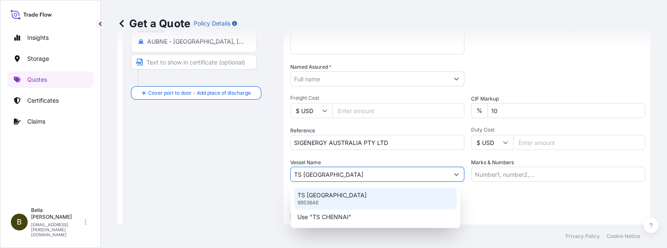
click at [329, 193] on p "TS [GEOGRAPHIC_DATA]" at bounding box center [332, 195] width 69 height 8
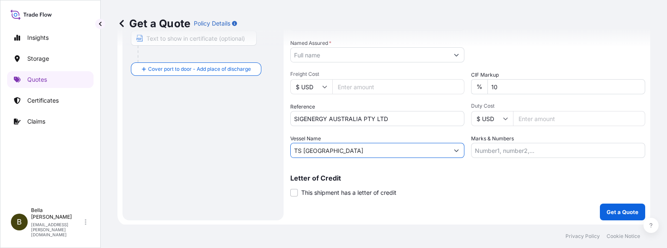
scroll to position [165, 0]
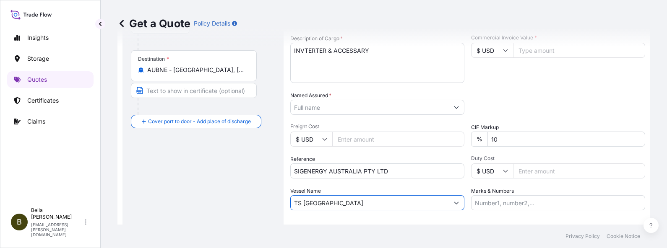
type input "TS [GEOGRAPHIC_DATA]"
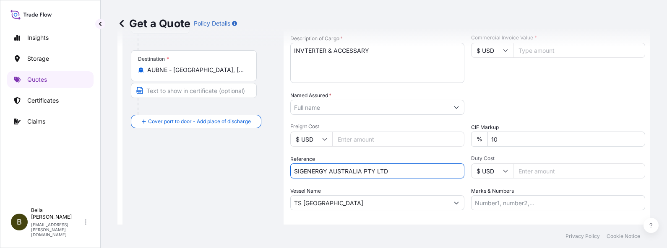
drag, startPoint x: 399, startPoint y: 169, endPoint x: 209, endPoint y: 161, distance: 189.4
click at [209, 161] on form "Route Details Reset Route Details Cover door to port - Add loading place Place …" at bounding box center [384, 80] width 533 height 397
paste input "SGAU20250819051/ SXBRC25096914"
type input "SGAU20250819051/ SXBRC25096914"
click at [328, 108] on input "Named Assured *" at bounding box center [370, 107] width 158 height 15
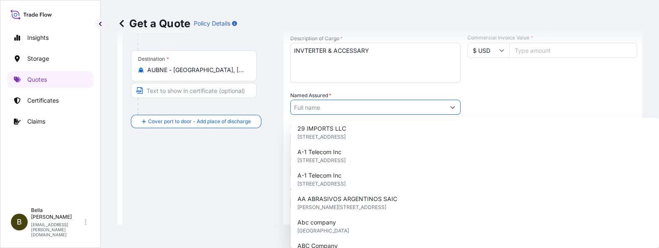
paste input "SIGENERGY AUSTRALIA PTY LTD"
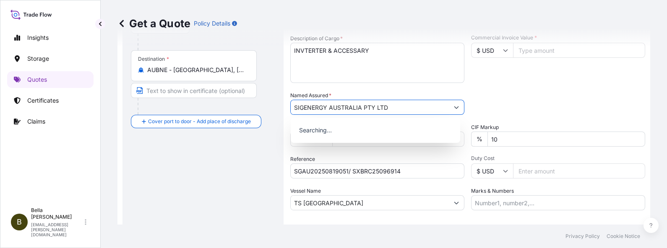
type input "SIGENERGY AUSTRALIA PTY LTD"
click at [533, 102] on div "Packing Category Type to search a container mode Please select a primary mode o…" at bounding box center [558, 103] width 174 height 24
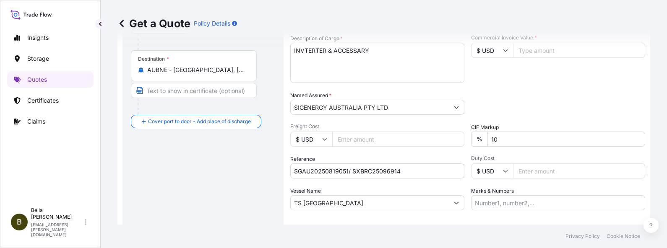
scroll to position [60, 0]
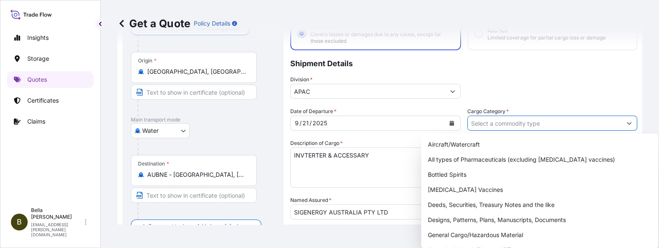
click at [503, 125] on input "Cargo Category *" at bounding box center [545, 123] width 154 height 15
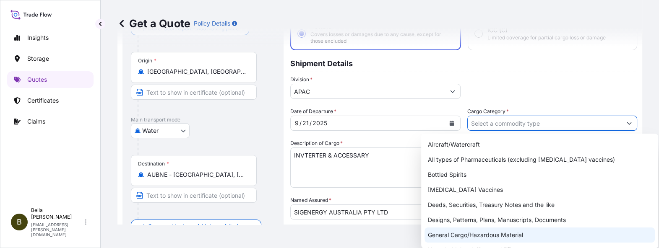
click at [472, 198] on div "General Cargo/Hazardous Material" at bounding box center [540, 235] width 230 height 15
type input "General Cargo/Hazardous Material"
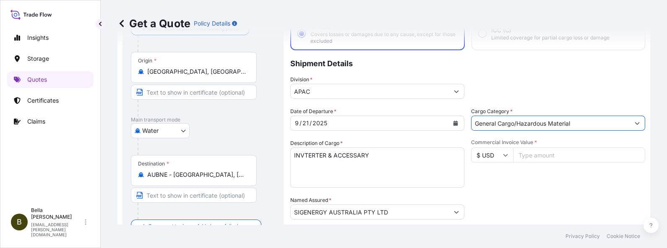
click at [504, 154] on icon at bounding box center [506, 155] width 5 height 3
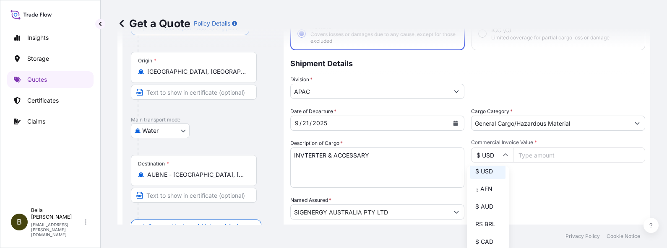
scroll to position [63, 0]
click at [476, 193] on div "$ AUD" at bounding box center [487, 186] width 35 height 16
type input "$ AUD"
click at [533, 153] on input "Commercial Invoice Value *" at bounding box center [579, 155] width 132 height 15
type input "477103"
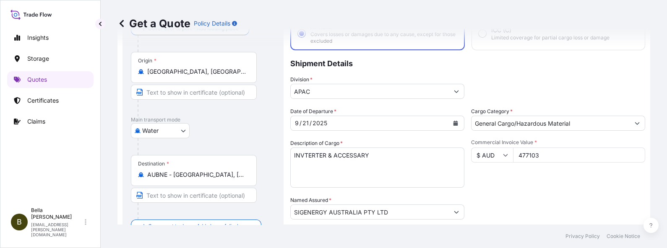
click at [533, 172] on div "Commercial Invoice Value * $ AUD 477103" at bounding box center [558, 163] width 174 height 49
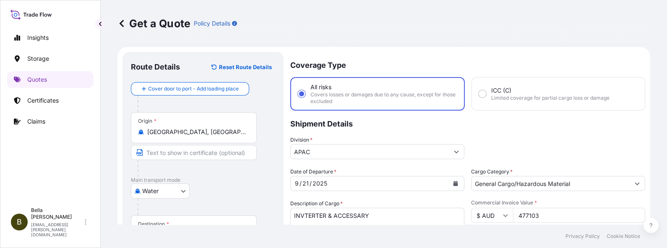
scroll to position [52, 0]
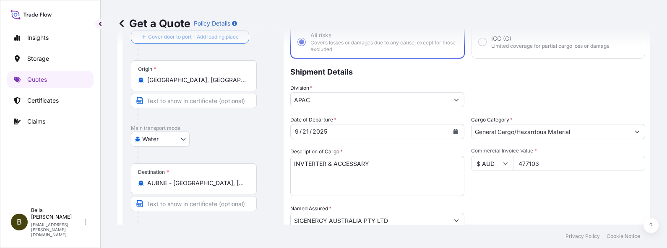
click at [384, 161] on textarea "INVTERTER & ACCESSARY" at bounding box center [377, 176] width 174 height 40
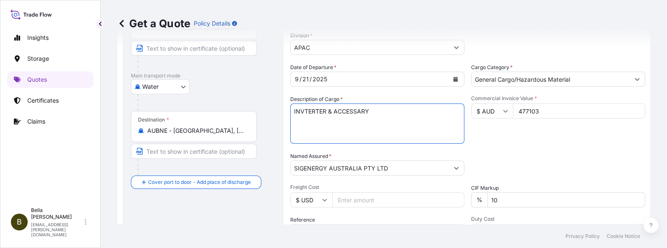
scroll to position [157, 0]
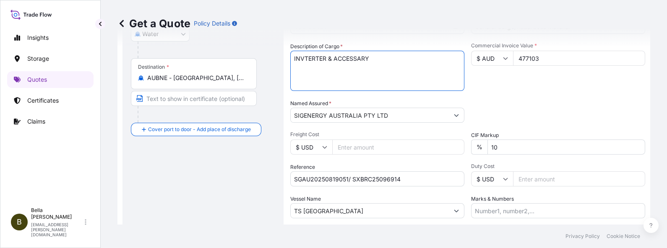
click at [376, 194] on div "Date of Departure * [DATE] Cargo Category * General Cargo/Hazardous Material De…" at bounding box center [467, 114] width 355 height 208
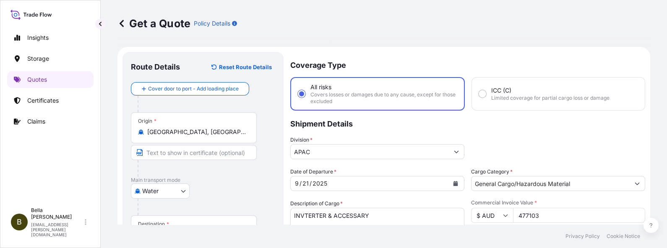
scroll to position [52, 0]
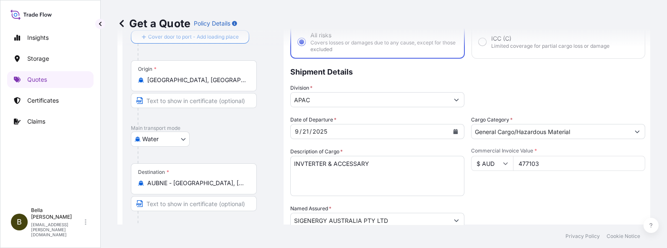
click at [508, 190] on div "Commercial Invoice Value * $ AUD 477103" at bounding box center [558, 172] width 174 height 49
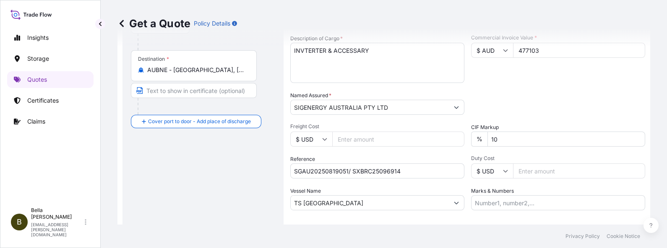
scroll to position [218, 0]
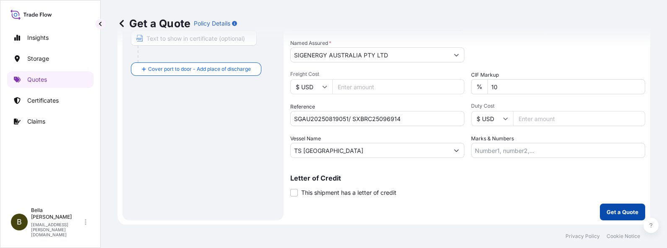
click at [533, 198] on p "Get a Quote" at bounding box center [623, 212] width 32 height 8
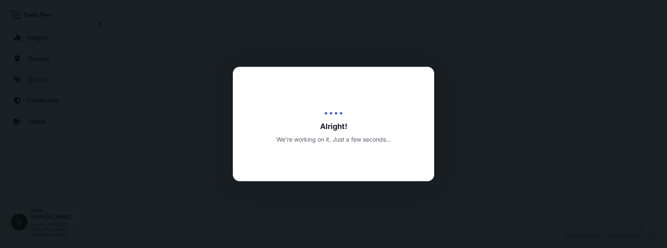
select select "Water"
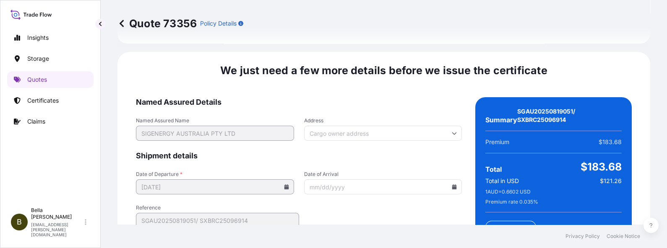
scroll to position [1405, 0]
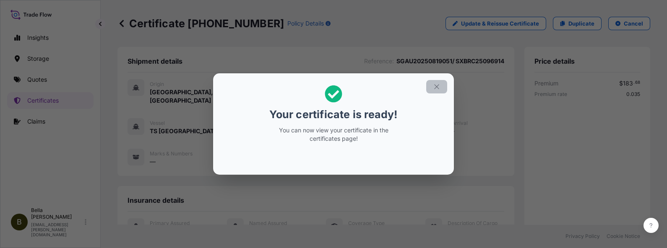
click at [436, 84] on icon "button" at bounding box center [437, 87] width 8 height 8
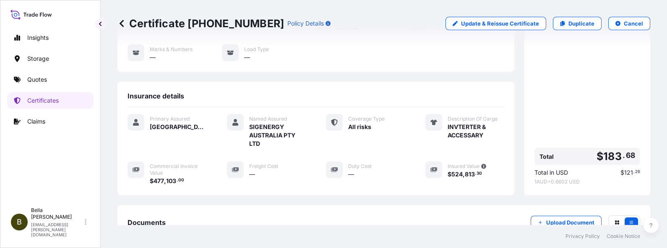
scroll to position [157, 0]
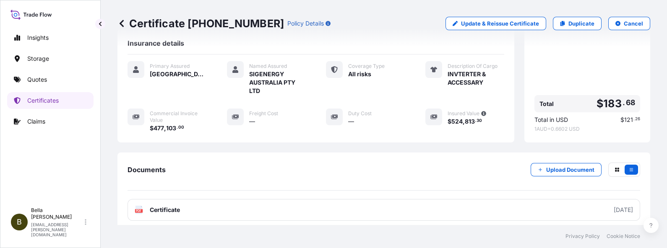
click at [324, 198] on link "PDF Certificate [DATE]" at bounding box center [384, 210] width 513 height 22
click at [34, 79] on p "Quotes" at bounding box center [37, 80] width 20 height 8
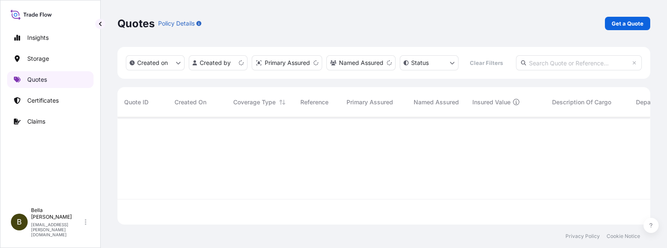
scroll to position [104, 525]
click at [53, 101] on p "Certificates" at bounding box center [42, 101] width 31 height 8
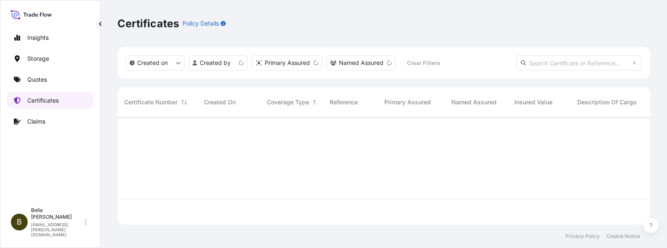
scroll to position [104, 525]
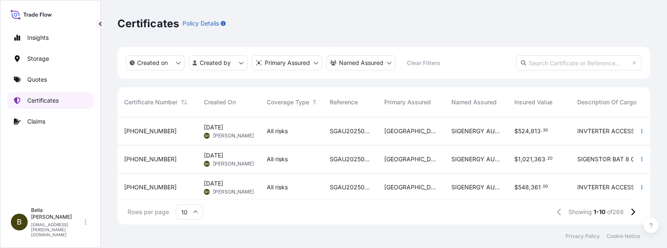
click at [51, 101] on p "Certificates" at bounding box center [42, 101] width 31 height 8
click at [533, 63] on input "text" at bounding box center [579, 62] width 126 height 15
click at [533, 65] on input "text" at bounding box center [579, 62] width 126 height 15
paste input "[PHONE_NUMBER]"
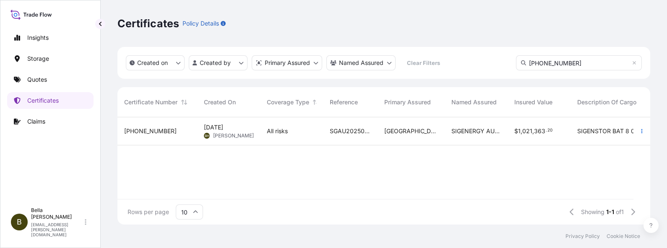
type input "[PHONE_NUMBER]"
click at [330, 131] on span "SGAU20250819052, PCSHSE0001173, 258112822" at bounding box center [350, 131] width 41 height 8
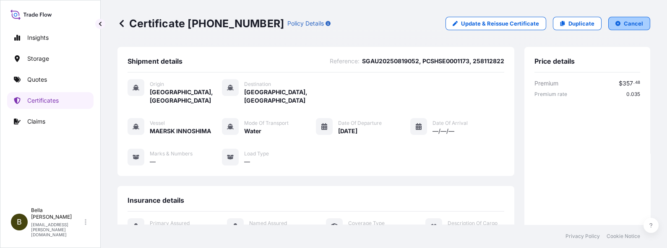
click at [533, 23] on icon "button" at bounding box center [618, 23] width 5 height 5
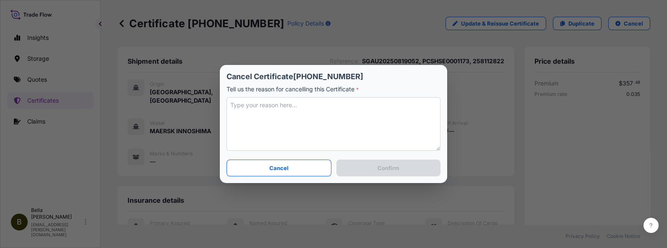
click at [339, 129] on textarea at bounding box center [334, 124] width 214 height 54
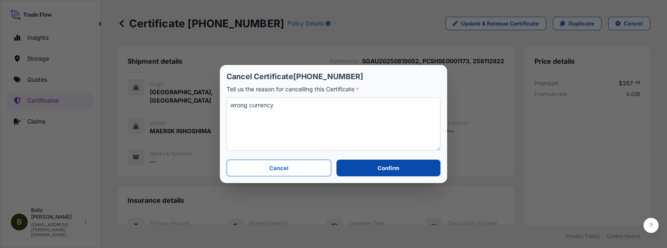
type textarea "wrong currency"
click at [373, 169] on button "Confirm" at bounding box center [389, 168] width 104 height 17
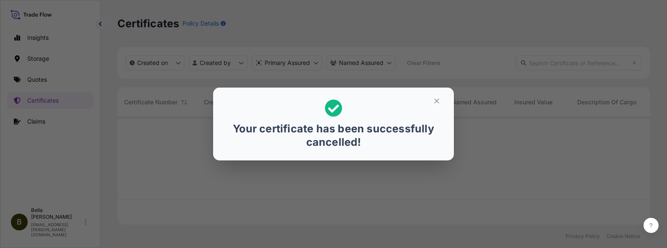
scroll to position [104, 525]
click at [434, 100] on icon "button" at bounding box center [437, 101] width 8 height 8
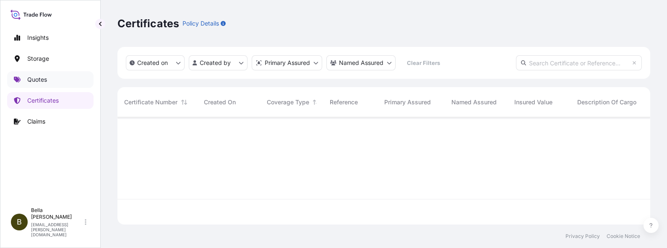
click at [23, 84] on link "Quotes" at bounding box center [50, 79] width 86 height 17
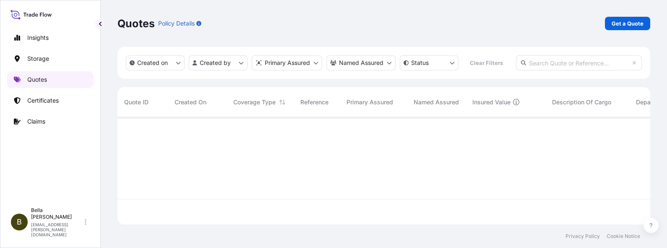
scroll to position [104, 525]
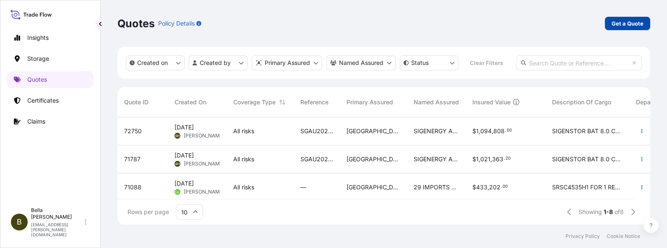
click at [533, 23] on p "Get a Quote" at bounding box center [628, 23] width 32 height 8
select select "Water"
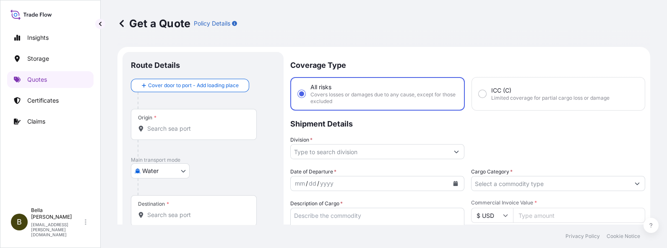
scroll to position [13, 0]
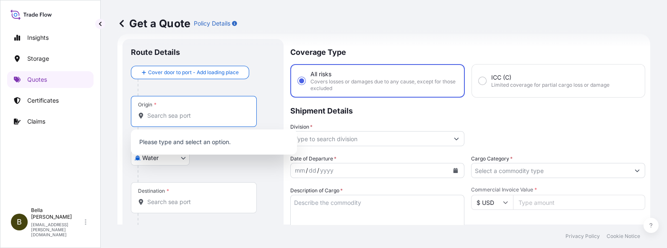
click at [172, 119] on input "Origin *" at bounding box center [196, 116] width 99 height 8
click at [217, 120] on div "Origin *" at bounding box center [194, 111] width 126 height 31
click at [217, 120] on input "Origin * Please select an origin" at bounding box center [196, 116] width 99 height 8
click at [204, 115] on input "Origin * Please select an origin" at bounding box center [196, 116] width 99 height 8
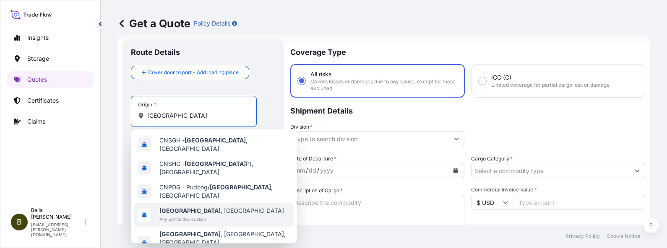
click at [189, 198] on span "[GEOGRAPHIC_DATA] , [GEOGRAPHIC_DATA]" at bounding box center [221, 211] width 125 height 8
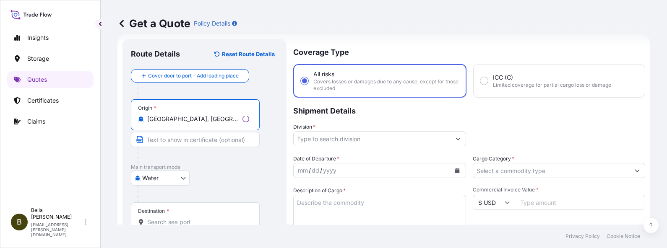
type input "[GEOGRAPHIC_DATA], [GEOGRAPHIC_DATA]"
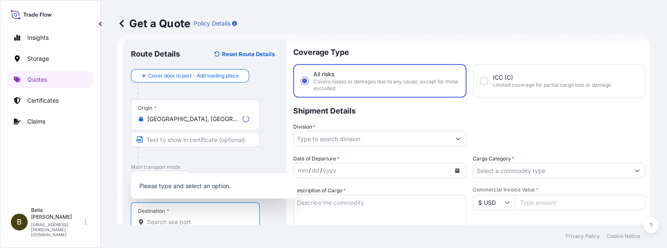
click at [181, 198] on input "Destination *" at bounding box center [198, 222] width 102 height 8
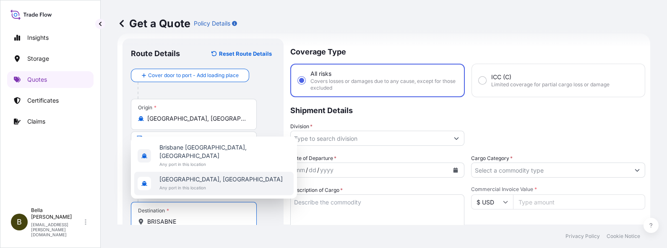
scroll to position [66, 0]
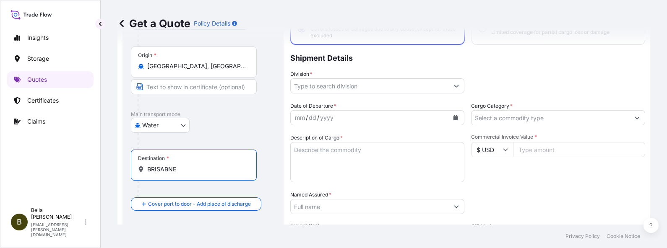
click at [167, 168] on input "BRISABNE" at bounding box center [196, 169] width 99 height 8
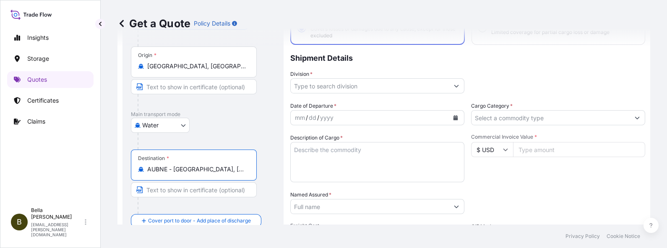
type input "AUBNE - [GEOGRAPHIC_DATA], [GEOGRAPHIC_DATA]"
click at [455, 87] on button "Show suggestions" at bounding box center [456, 85] width 15 height 15
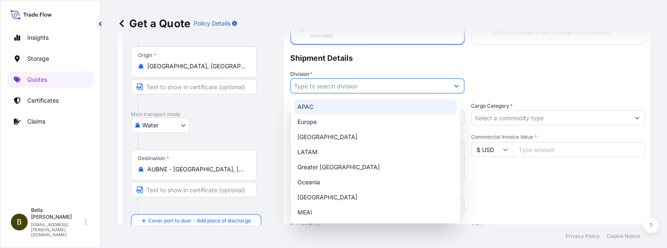
click at [327, 109] on div "APAC" at bounding box center [375, 106] width 163 height 15
type input "APAC"
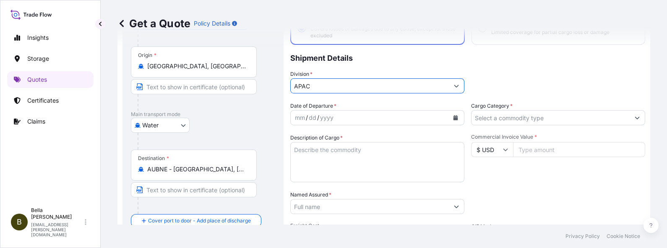
click at [394, 117] on div "mm / dd / yyyy" at bounding box center [370, 117] width 158 height 15
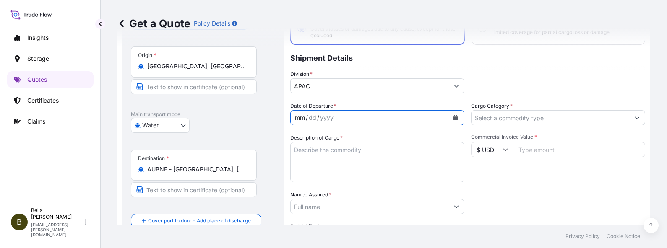
click at [454, 119] on icon "Calendar" at bounding box center [456, 117] width 5 height 5
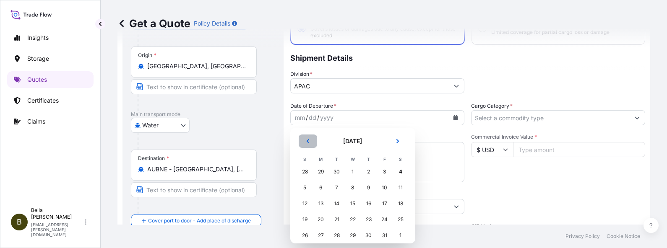
click at [307, 141] on icon "Previous" at bounding box center [308, 141] width 5 height 5
click at [381, 198] on div "26" at bounding box center [384, 219] width 15 height 15
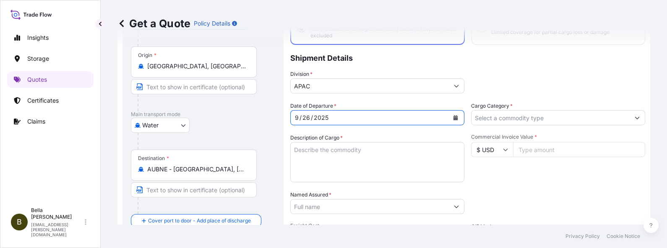
click at [359, 162] on textarea "Description of Cargo *" at bounding box center [377, 162] width 174 height 40
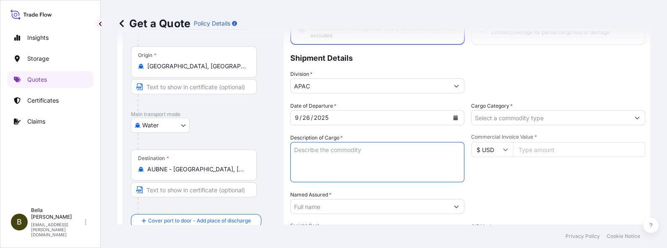
click at [330, 163] on textarea "Description of Cargo *" at bounding box center [377, 162] width 174 height 40
paste textarea "SIGENSTOR BAT 8.0"
click at [316, 164] on textarea "SIGENSTOR BAT 8.0" at bounding box center [377, 162] width 174 height 40
paste textarea "CL:9 UN:3480"
type textarea "SIGENSTOR BAT 8.0 CL:9 UN:3480"
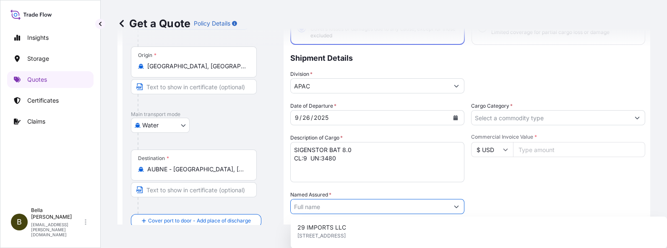
click at [420, 198] on input "Named Assured *" at bounding box center [370, 206] width 158 height 15
click at [410, 198] on input "Named Assured *" at bounding box center [368, 206] width 154 height 15
paste input "SIGENERGY AUSTRALIA PTY LTD"
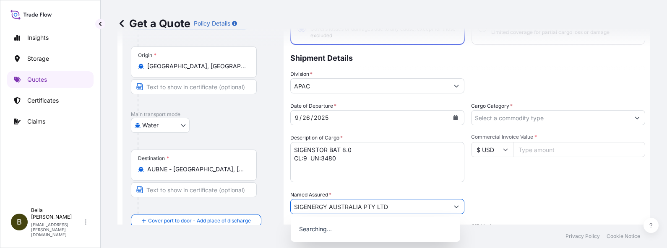
type input "SIGENERGY AUSTRALIA PTY LTD"
click at [491, 182] on div "Commercial Invoice Value * $ USD" at bounding box center [558, 158] width 174 height 49
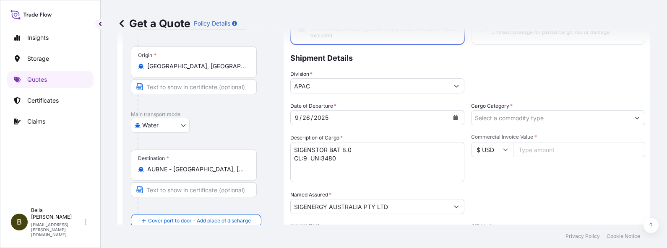
scroll to position [171, 0]
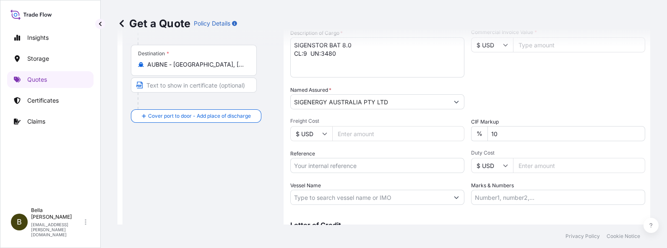
click at [347, 163] on input "Reference" at bounding box center [377, 165] width 174 height 15
click at [336, 162] on input "Reference" at bounding box center [377, 165] width 174 height 15
click at [336, 164] on input "Reference" at bounding box center [377, 165] width 174 height 15
paste input "SGAU20250819052, PCSHSE0001173, 258112822"
type input "SGAU20250819052, PCSHSE0001173, 258112822"
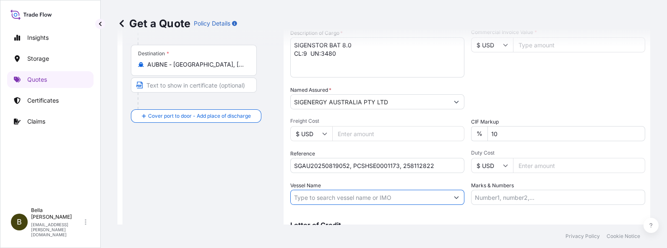
click at [351, 196] on input "Vessel Name" at bounding box center [370, 197] width 158 height 15
paste input "MAERSK INNOSHIMA"
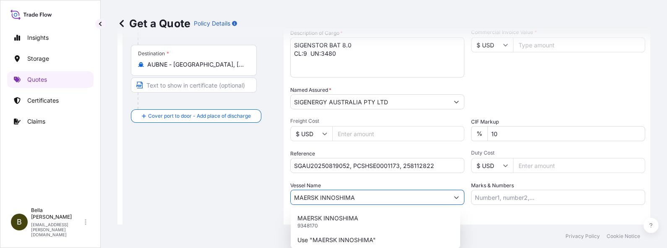
type input "MAERSK INNOSHIMA"
click at [231, 177] on div "Route Details Reset Route Details Cover door to port - Add loading place Place …" at bounding box center [203, 75] width 144 height 370
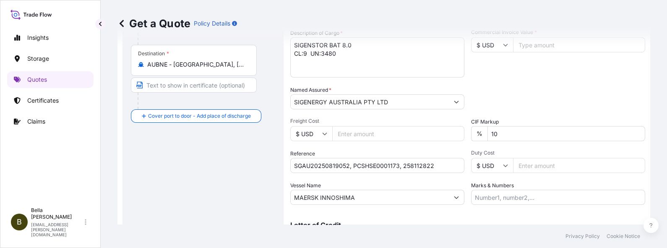
click at [355, 195] on input "MAERSK INNOSHIMA" at bounding box center [370, 197] width 158 height 15
drag, startPoint x: 363, startPoint y: 197, endPoint x: 207, endPoint y: 193, distance: 156.1
click at [208, 193] on form "Route Details Reset Route Details Cover door to port - Add loading place Place …" at bounding box center [384, 74] width 533 height 397
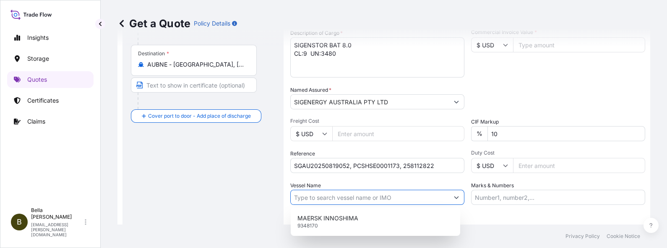
paste input "MAERSK INNOSHIMA"
type input "MAERSK INNOSHIMA"
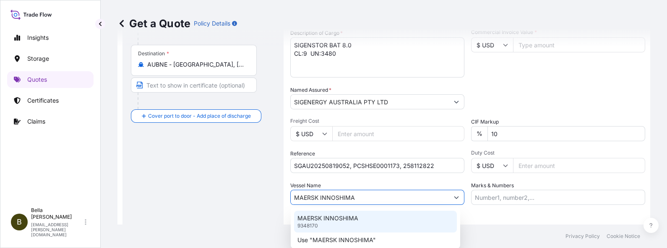
click at [334, 198] on p "MAERSK INNOSHIMA" at bounding box center [328, 218] width 61 height 8
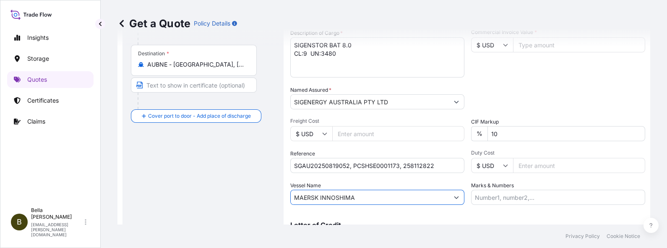
click at [203, 186] on div "Route Details Reset Route Details Cover door to port - Add loading place Place …" at bounding box center [203, 75] width 144 height 370
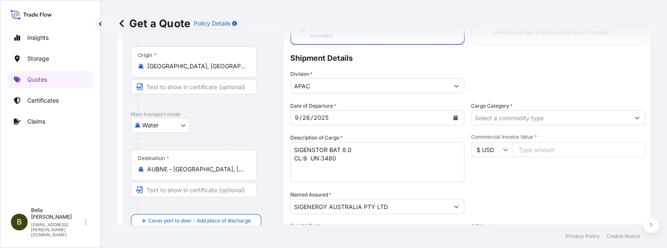
click at [507, 116] on input "Cargo Category *" at bounding box center [551, 117] width 158 height 15
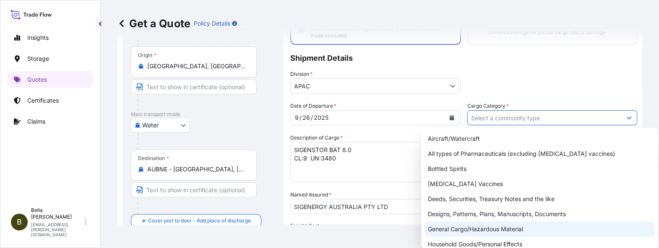
click at [452, 198] on div "General Cargo/Hazardous Material" at bounding box center [540, 229] width 230 height 15
type input "General Cargo/Hazardous Material"
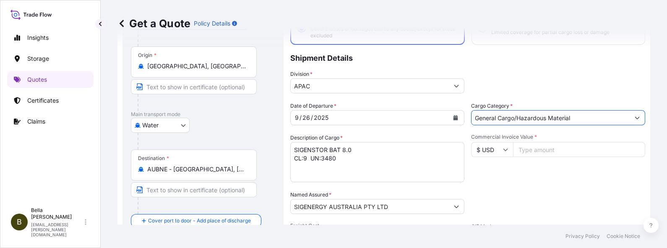
click at [517, 76] on div "Division * APAC" at bounding box center [467, 82] width 355 height 24
click at [490, 154] on input "$ USD" at bounding box center [492, 149] width 42 height 15
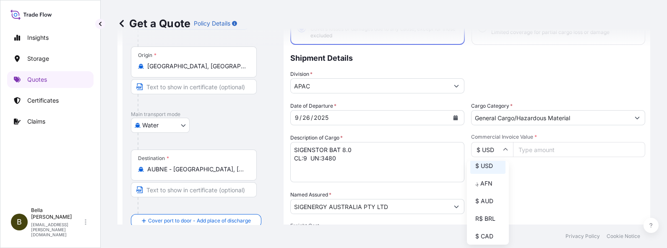
scroll to position [63, 0]
click at [475, 188] on div "$ AUD" at bounding box center [487, 180] width 35 height 16
type input "$ AUD"
click at [533, 147] on input "Commercial Invoice Value *" at bounding box center [579, 149] width 132 height 15
type input "2"
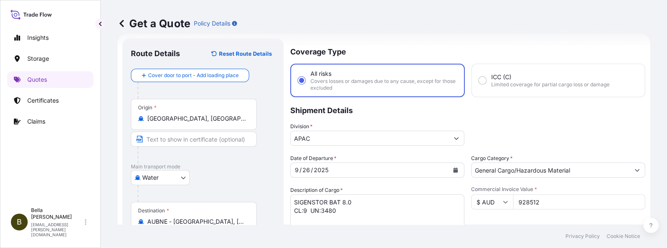
scroll to position [66, 0]
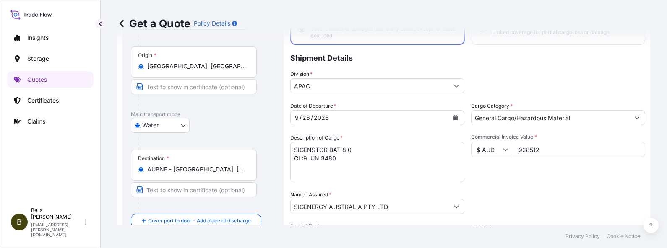
type input "928512"
click at [340, 157] on textarea "SIGENSTOR BAT 8.0 CL:9 UN:3480" at bounding box center [377, 162] width 174 height 40
click at [533, 185] on div "Date of Departure * [DATE] Cargo Category * General Cargo/Hazardous Material De…" at bounding box center [467, 206] width 355 height 208
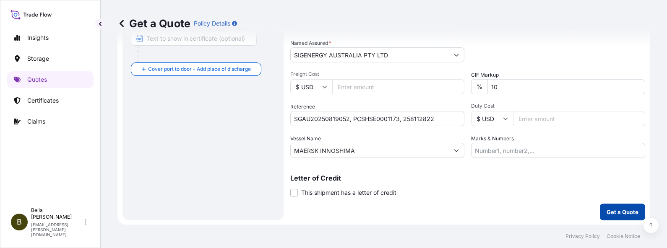
click at [533, 198] on button "Get a Quote" at bounding box center [622, 212] width 45 height 17
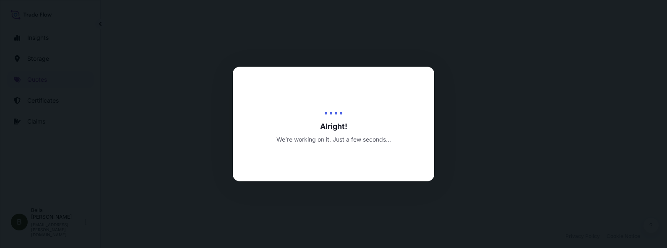
scroll to position [409, 0]
select select "Water"
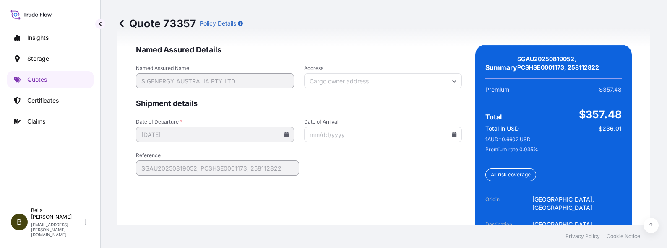
scroll to position [1405, 0]
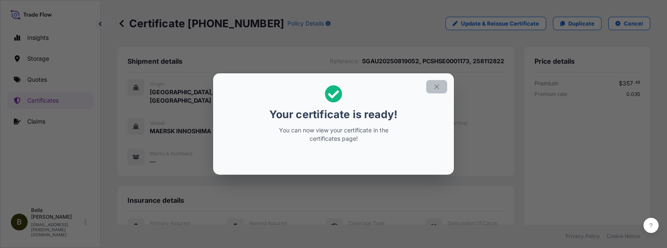
click at [436, 89] on icon "button" at bounding box center [437, 87] width 8 height 8
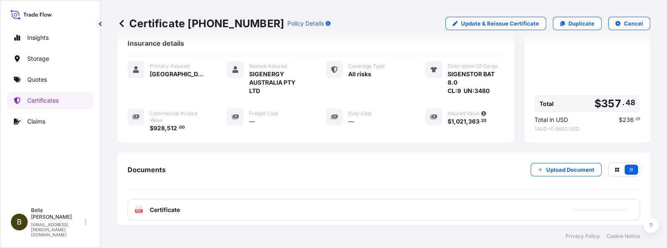
scroll to position [206, 0]
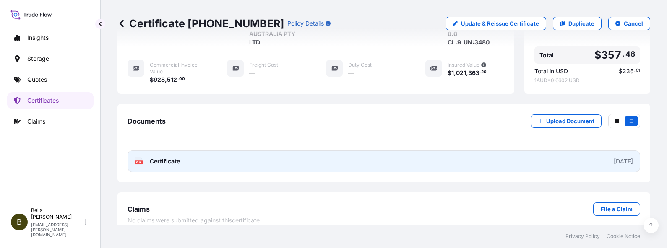
click at [332, 153] on link "PDF Certificate [DATE]" at bounding box center [384, 162] width 513 height 22
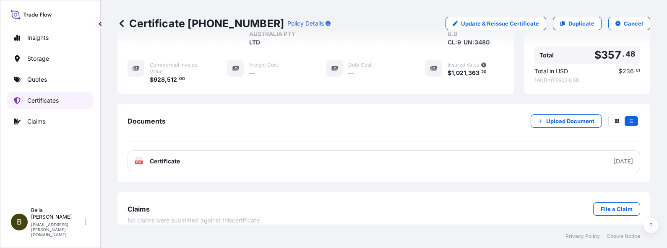
click at [58, 98] on p "Certificates" at bounding box center [42, 101] width 31 height 8
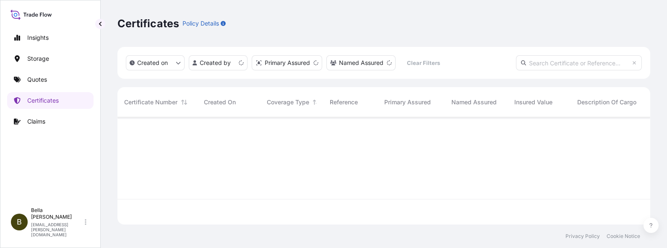
scroll to position [104, 525]
click at [533, 64] on input "text" at bounding box center [579, 62] width 126 height 15
paste input "[PHONE_NUMBER]"
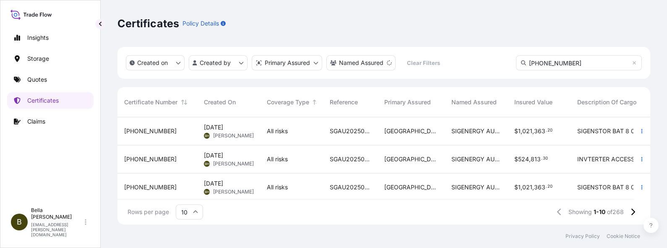
click at [533, 62] on input "[PHONE_NUMBER]" at bounding box center [579, 62] width 126 height 15
type input "[PHONE_NUMBER]"
click at [533, 55] on input "[PHONE_NUMBER]" at bounding box center [579, 62] width 126 height 15
click at [523, 62] on icon at bounding box center [523, 62] width 5 height 5
click at [533, 62] on input "[PHONE_NUMBER]" at bounding box center [579, 62] width 126 height 15
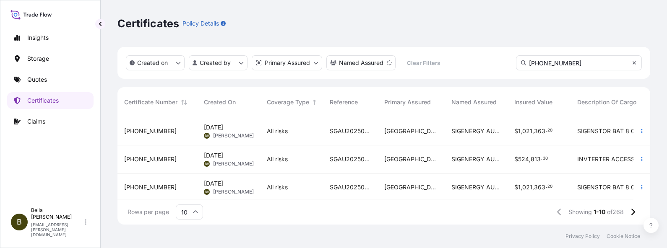
click at [533, 63] on icon at bounding box center [634, 62] width 3 height 3
click at [533, 65] on input "text" at bounding box center [579, 62] width 126 height 15
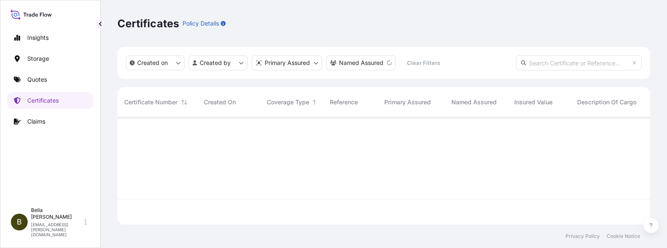
paste input "[PHONE_NUMBER]"
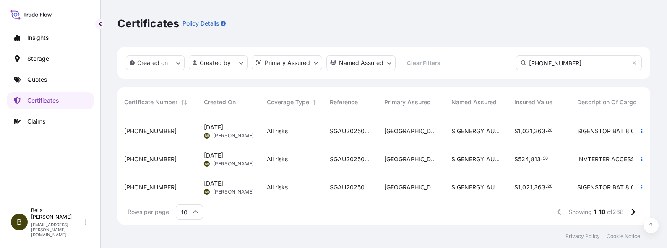
type input "[PHONE_NUMBER]"
click at [350, 131] on span "SGAU20250819052, PCSHSE0001173, 258112822" at bounding box center [350, 131] width 41 height 8
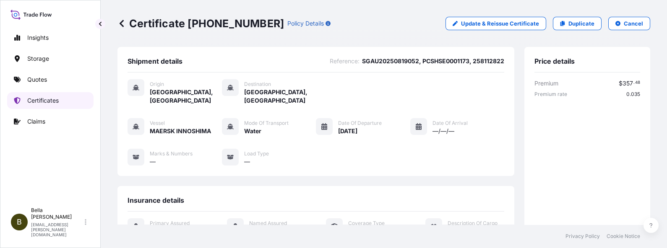
click at [42, 99] on p "Certificates" at bounding box center [42, 101] width 31 height 8
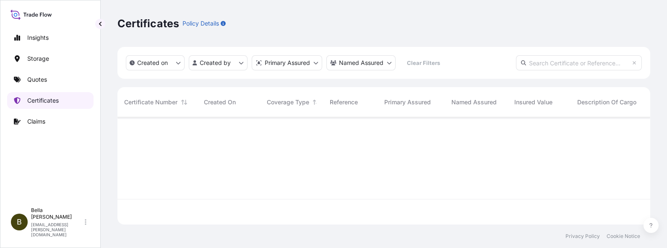
scroll to position [104, 525]
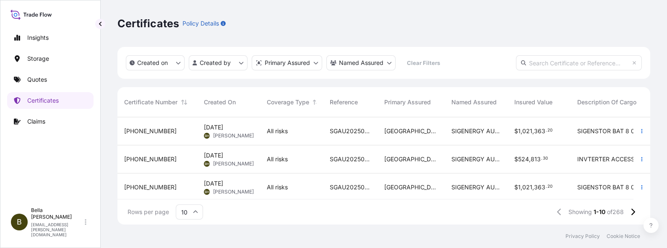
click at [533, 63] on input "text" at bounding box center [579, 62] width 126 height 15
paste input "[PHONE_NUMBER]"
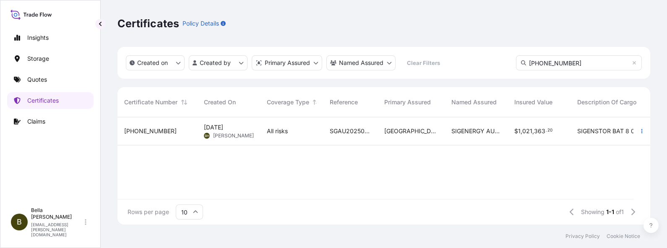
type input "[PHONE_NUMBER]"
click at [462, 129] on span "SIGENERGY AUSTRALIA PTY LTD" at bounding box center [477, 131] width 50 height 8
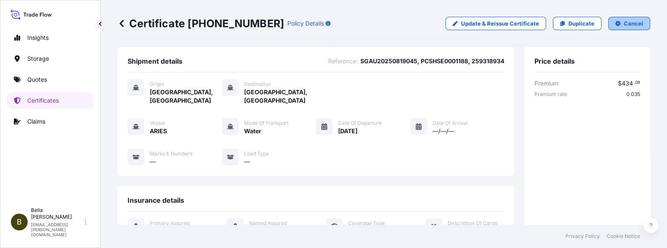
click at [533, 22] on p "Cancel" at bounding box center [633, 23] width 19 height 8
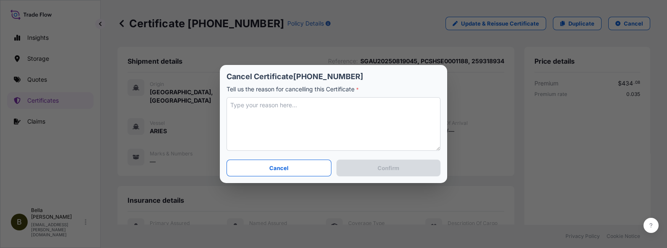
click at [326, 113] on textarea at bounding box center [334, 124] width 214 height 54
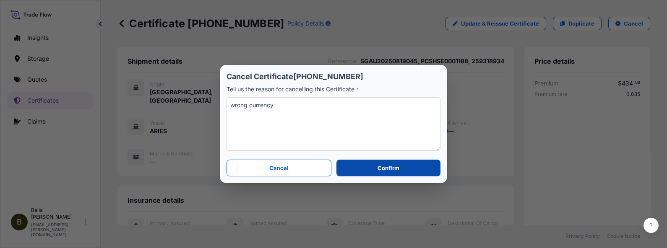
type textarea "wrong currency"
click at [384, 170] on p "Confirm" at bounding box center [389, 168] width 22 height 8
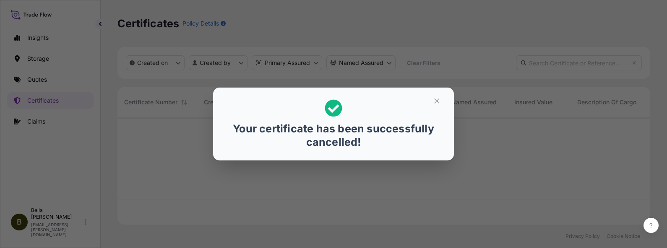
scroll to position [104, 525]
click at [439, 103] on icon "button" at bounding box center [437, 101] width 8 height 8
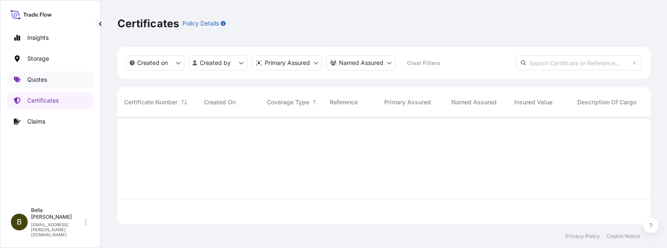
click at [54, 81] on link "Quotes" at bounding box center [50, 79] width 86 height 17
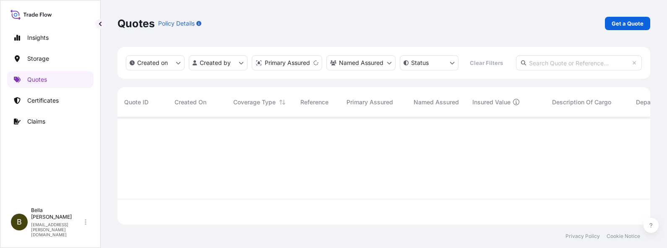
scroll to position [104, 525]
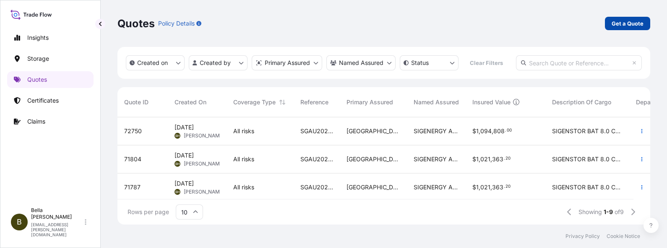
click at [533, 23] on p "Get a Quote" at bounding box center [628, 23] width 32 height 8
select select "Water"
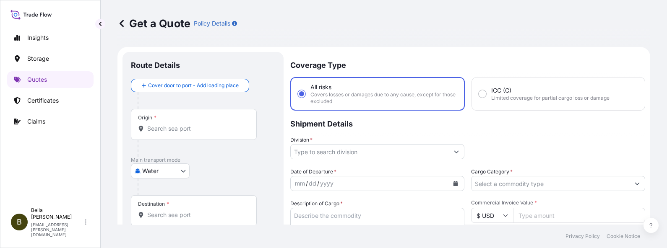
scroll to position [13, 0]
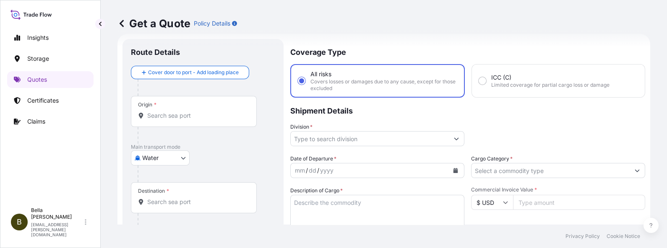
click at [178, 123] on div "Origin *" at bounding box center [194, 111] width 126 height 31
click at [178, 120] on input "Origin *" at bounding box center [196, 116] width 99 height 8
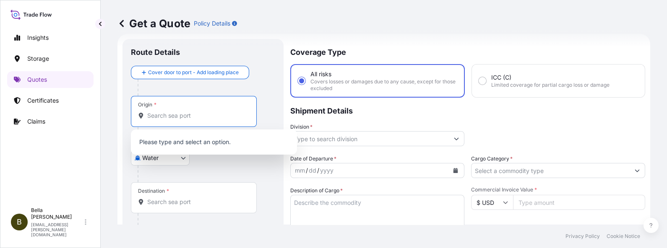
click at [169, 118] on input "Origin *" at bounding box center [196, 116] width 99 height 8
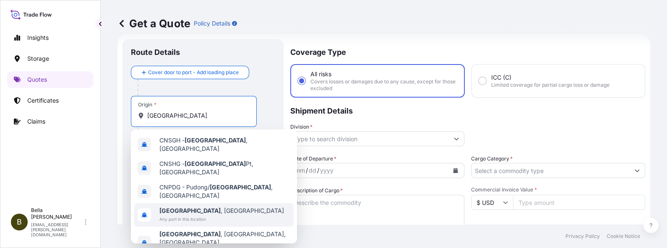
click at [186, 198] on span "Any port in this location" at bounding box center [221, 219] width 125 height 8
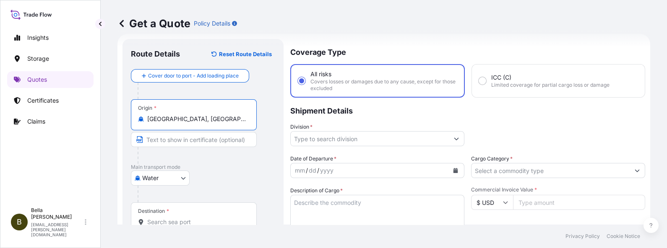
type input "[GEOGRAPHIC_DATA], [GEOGRAPHIC_DATA]"
click at [163, 198] on input "Destination *" at bounding box center [196, 222] width 99 height 8
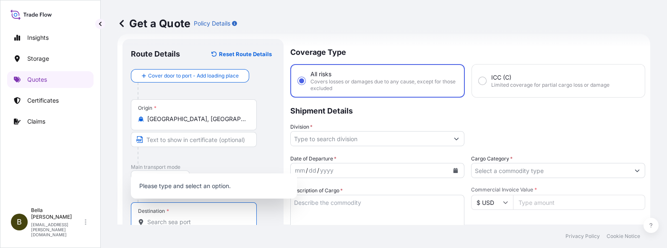
paste input "[GEOGRAPHIC_DATA]"
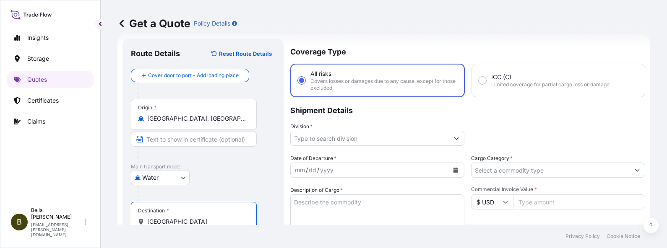
scroll to position [66, 0]
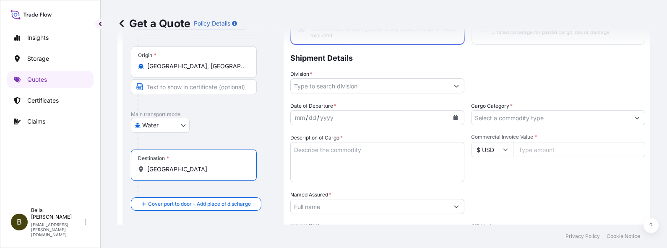
click at [180, 172] on input "[GEOGRAPHIC_DATA]" at bounding box center [196, 169] width 99 height 8
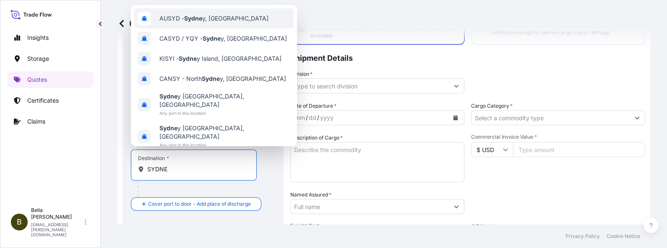
click at [178, 29] on div "AUSYD - Sydne y, [GEOGRAPHIC_DATA]" at bounding box center [213, 18] width 159 height 20
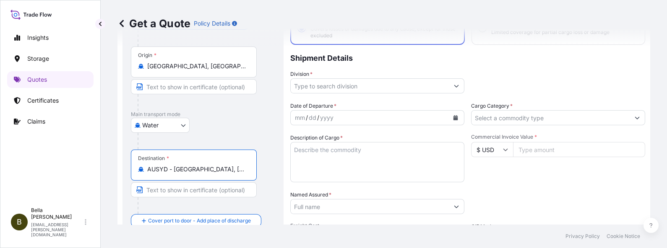
type input "AUSYD - [GEOGRAPHIC_DATA], [GEOGRAPHIC_DATA]"
click at [334, 80] on input "Division *" at bounding box center [370, 85] width 158 height 15
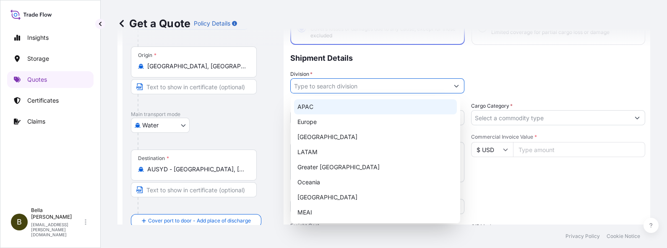
click at [322, 105] on div "APAC" at bounding box center [375, 106] width 163 height 15
type input "APAC"
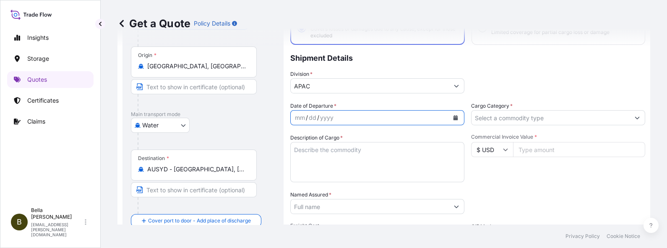
click at [453, 115] on icon "Calendar" at bounding box center [455, 117] width 5 height 5
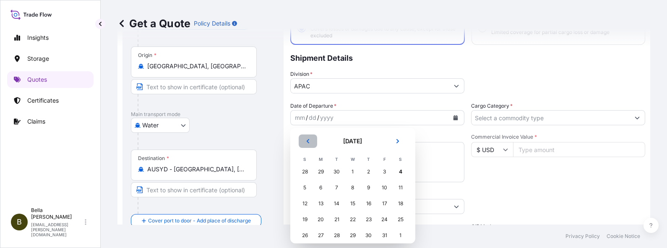
click at [307, 138] on button "Previous" at bounding box center [308, 141] width 18 height 13
click at [400, 198] on div "27" at bounding box center [400, 219] width 15 height 15
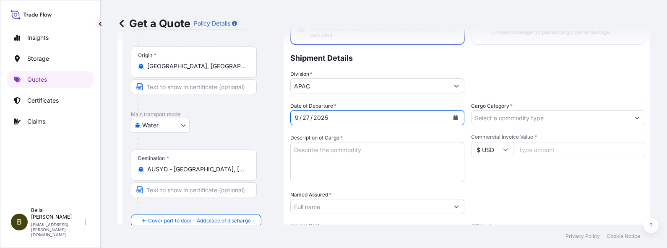
click at [344, 151] on textarea "Description of Cargo *" at bounding box center [377, 162] width 174 height 40
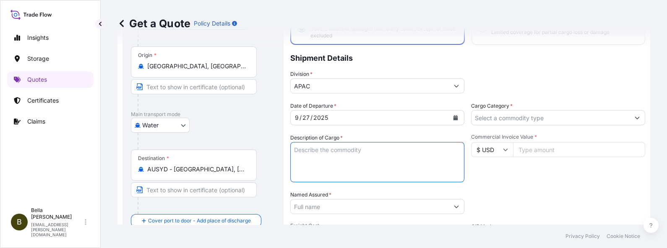
click at [334, 166] on textarea "Description of Cargo *" at bounding box center [377, 162] width 174 height 40
paste textarea "SIGENSTOR BAT 8.0"
click at [317, 159] on textarea "SIGENSTOR BAT 8.0" at bounding box center [377, 162] width 174 height 40
paste textarea "CL:9 UN:3480"
type textarea "SIGENSTOR BAT 8.0 CL:9 UN:3480"
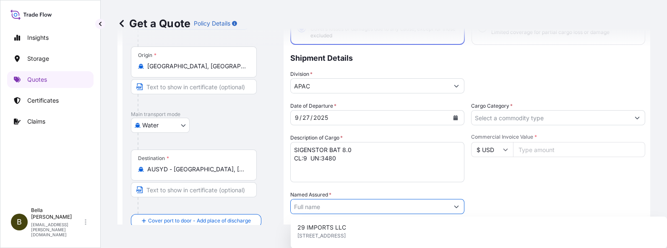
click at [347, 198] on input "Named Assured *" at bounding box center [370, 206] width 158 height 15
paste input "SIGENERGY AUSTRALIA PTY LTD"
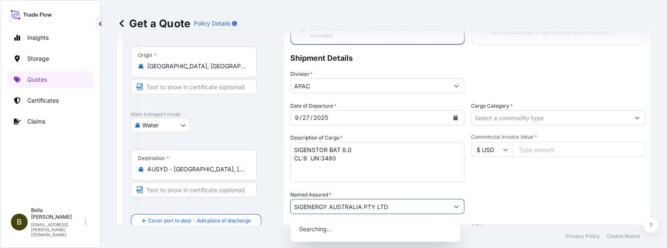
type input "SIGENERGY AUSTRALIA PTY LTD"
click at [518, 185] on div "Date of Departure * [DATE] Cargo Category * Description of Cargo * SIGENSTOR BA…" at bounding box center [467, 206] width 355 height 208
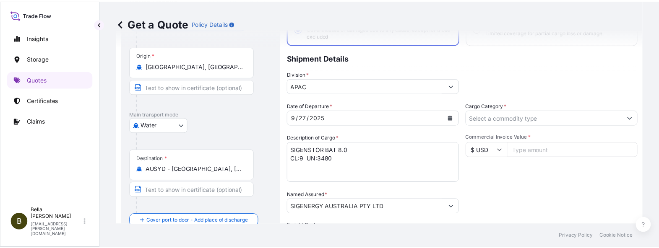
scroll to position [171, 0]
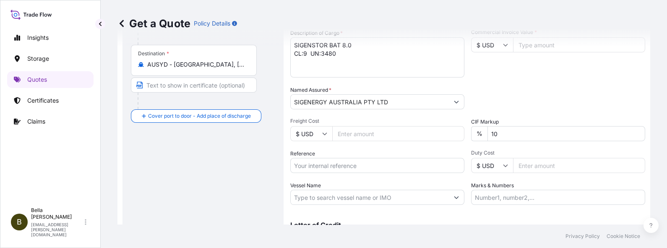
drag, startPoint x: 356, startPoint y: 162, endPoint x: 378, endPoint y: 172, distance: 23.8
click at [356, 162] on input "Reference" at bounding box center [377, 165] width 174 height 15
click at [306, 164] on input "Reference" at bounding box center [377, 165] width 174 height 15
paste input "SGAU20250819045, PCSHSE0001188, 259318934"
type input "SGAU20250819045, PCSHSE0001188, 259318934"
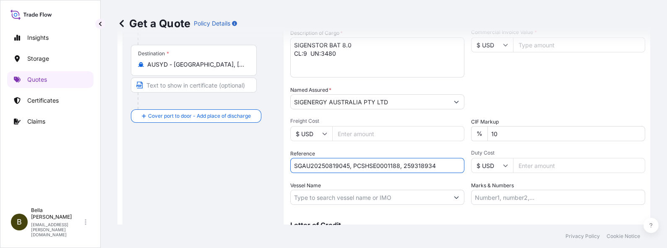
click at [310, 198] on input "Vessel Name" at bounding box center [370, 197] width 158 height 15
paste input "ARIES"
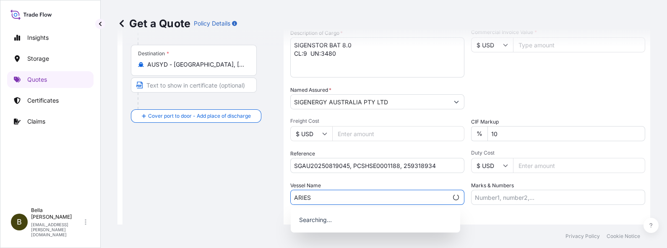
click at [235, 172] on div "Route Details Reset Route Details Cover door to port - Add loading place Place …" at bounding box center [203, 75] width 144 height 370
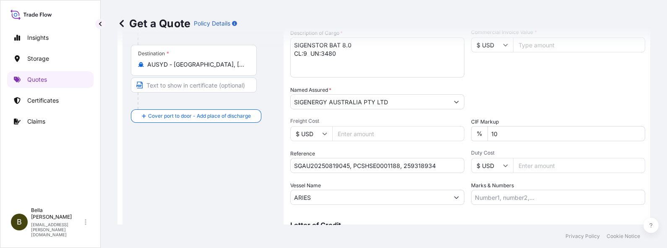
click at [319, 195] on input "ARIES" at bounding box center [370, 197] width 158 height 15
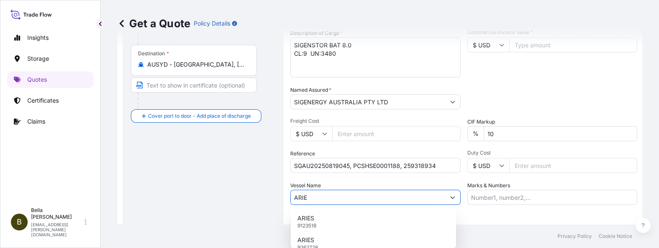
type input "ARIES"
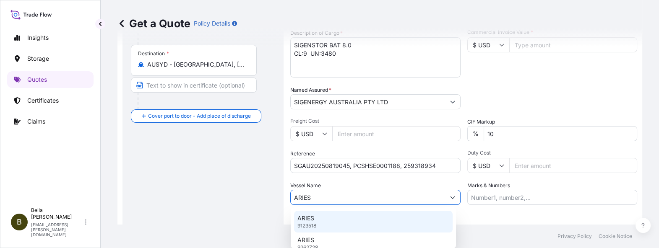
drag, startPoint x: 321, startPoint y: 195, endPoint x: 238, endPoint y: 189, distance: 82.9
click at [238, 189] on form "Route Details Reset Route Details Cover door to port - Add loading place Place …" at bounding box center [380, 74] width 525 height 397
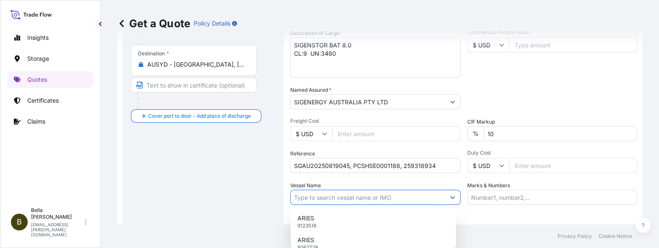
paste input "ARIES"
type input "ARIES"
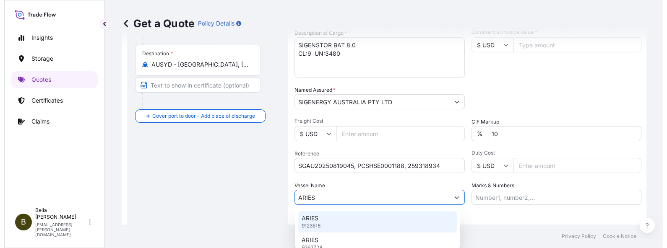
scroll to position [218, 0]
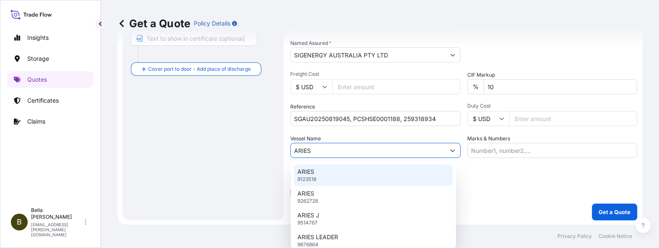
click at [343, 173] on div "ARIES 9123518" at bounding box center [373, 176] width 159 height 22
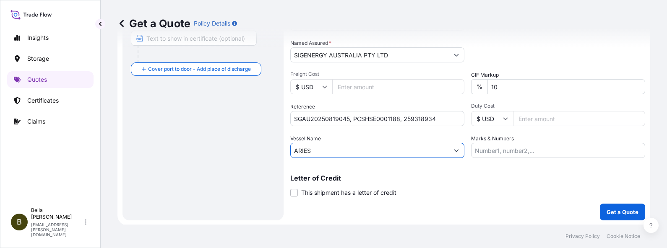
click at [230, 164] on div "Route Details Reset Route Details Cover door to port - Add loading place Place …" at bounding box center [203, 28] width 144 height 370
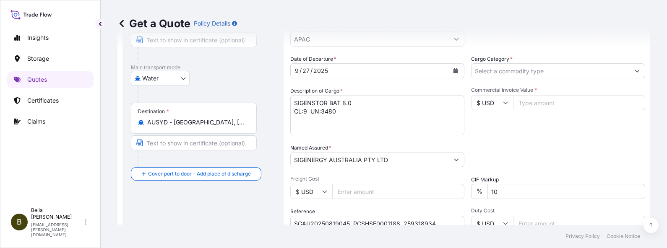
click at [531, 67] on input "Cargo Category *" at bounding box center [551, 70] width 158 height 15
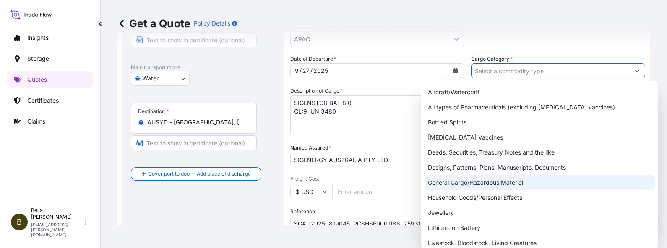
click at [473, 182] on div "General Cargo/Hazardous Material" at bounding box center [540, 182] width 230 height 15
type input "General Cargo/Hazardous Material"
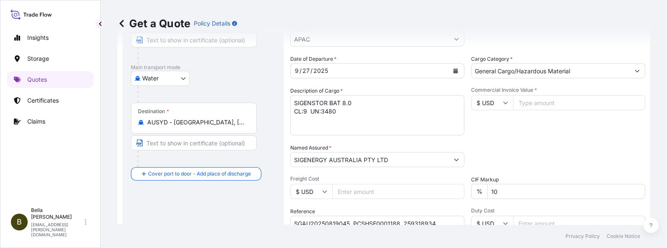
click at [480, 102] on input "$ USD" at bounding box center [492, 102] width 42 height 15
click at [482, 162] on div "$ AUD" at bounding box center [487, 154] width 35 height 16
type input "$ AUD"
click at [533, 103] on input "Commercial Invoice Value *" at bounding box center [579, 102] width 132 height 15
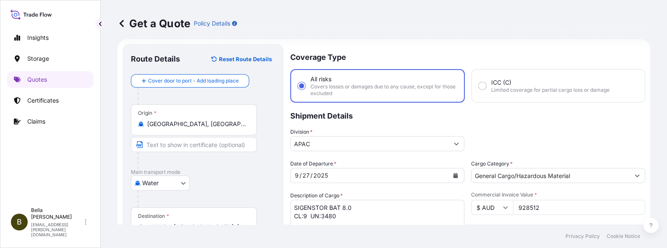
scroll to position [60, 0]
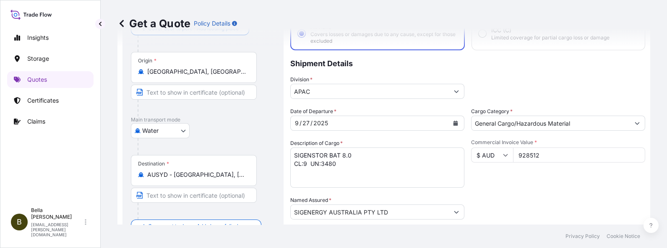
type input "928512"
click at [245, 136] on div "Water Air Water Inland" at bounding box center [203, 130] width 144 height 15
click at [367, 156] on textarea "SIGENSTOR BAT 8.0 CL:9 UN:3480" at bounding box center [377, 168] width 174 height 40
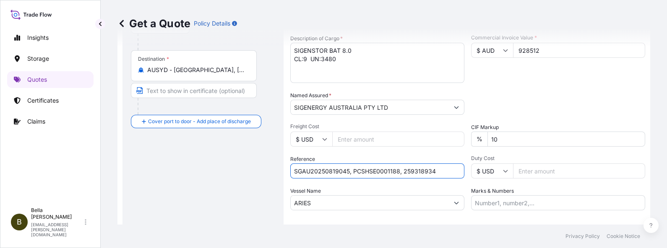
click at [331, 171] on input "SGAU20250819045, PCSHSE0001188, 259318934" at bounding box center [377, 171] width 174 height 15
click at [444, 169] on input "SGAU20250819045, PCSHSE0001188, 259318934" at bounding box center [377, 171] width 174 height 15
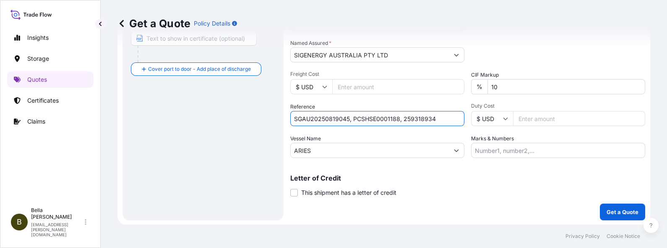
click at [443, 184] on div "Letter of Credit This shipment has a letter of credit Letter of credit * Letter…" at bounding box center [467, 186] width 355 height 22
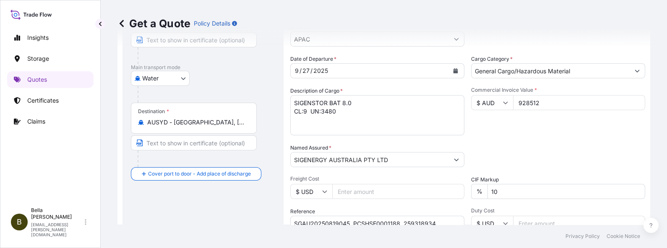
scroll to position [60, 0]
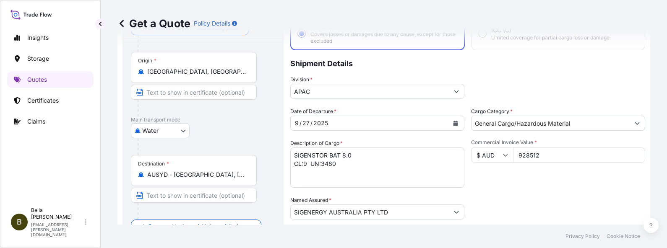
click at [533, 180] on div "Commercial Invoice Value * $ AUD 928512" at bounding box center [558, 163] width 174 height 49
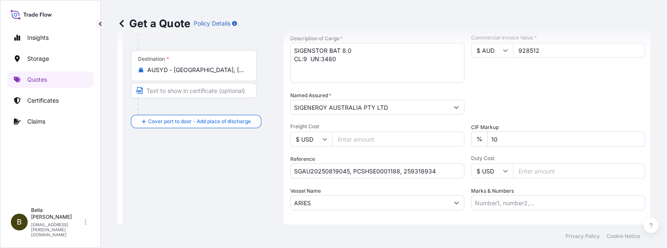
scroll to position [218, 0]
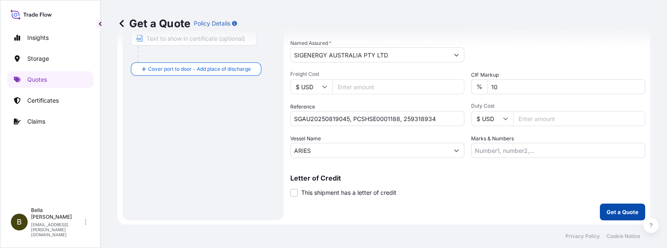
click at [533, 198] on p "Get a Quote" at bounding box center [623, 212] width 32 height 8
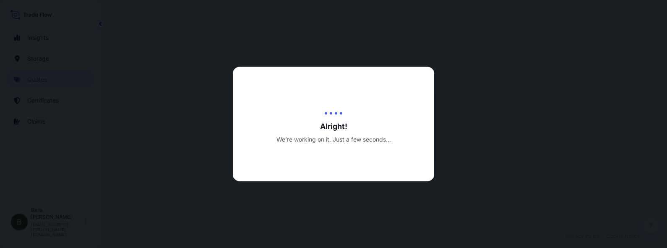
select select "Water"
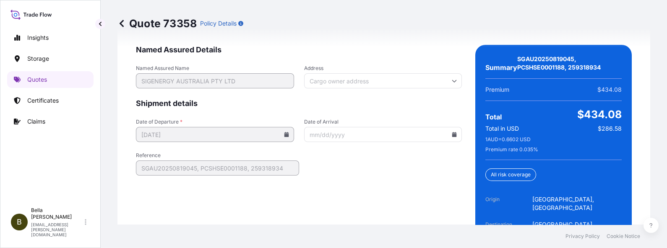
scroll to position [1405, 0]
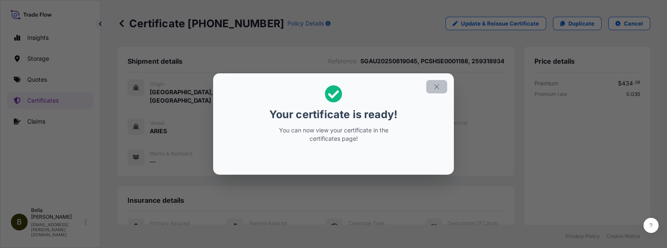
click at [436, 87] on icon "button" at bounding box center [436, 87] width 5 height 5
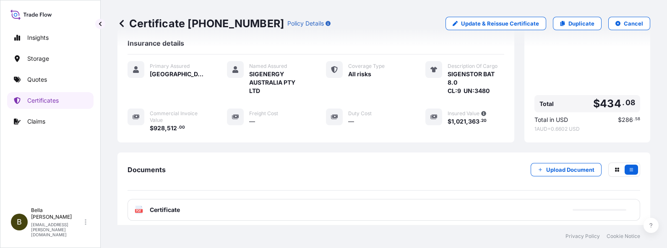
scroll to position [206, 0]
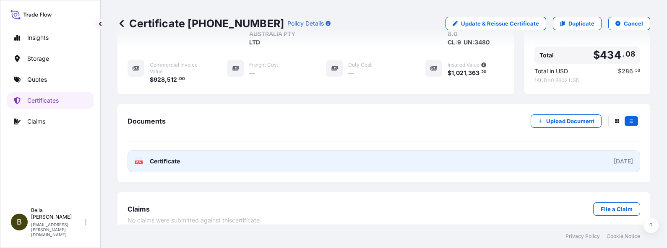
click at [407, 155] on link "PDF Certificate [DATE]" at bounding box center [384, 162] width 513 height 22
